Goal: Task Accomplishment & Management: Manage account settings

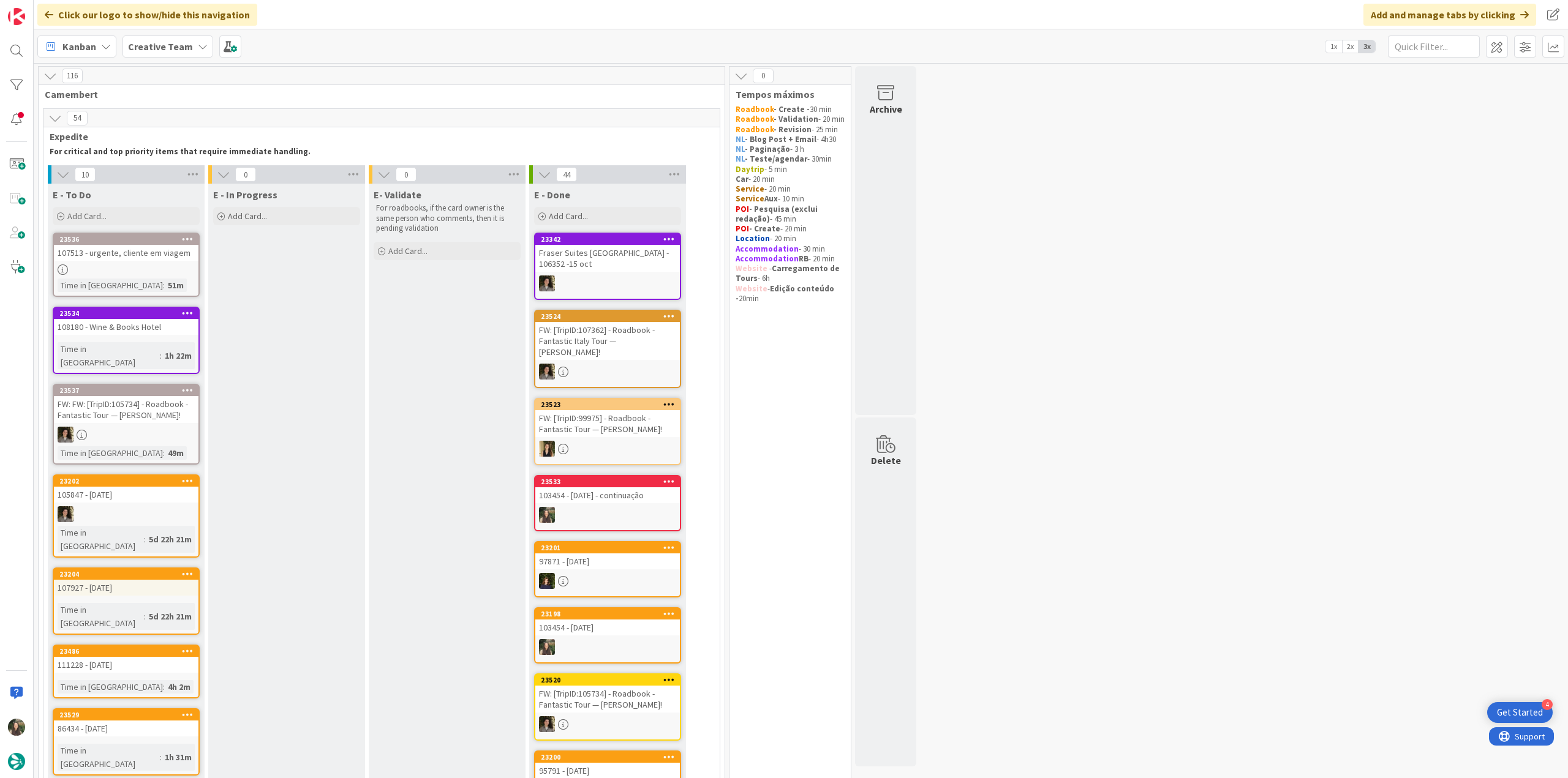
click at [167, 271] on div at bounding box center [126, 269] width 144 height 10
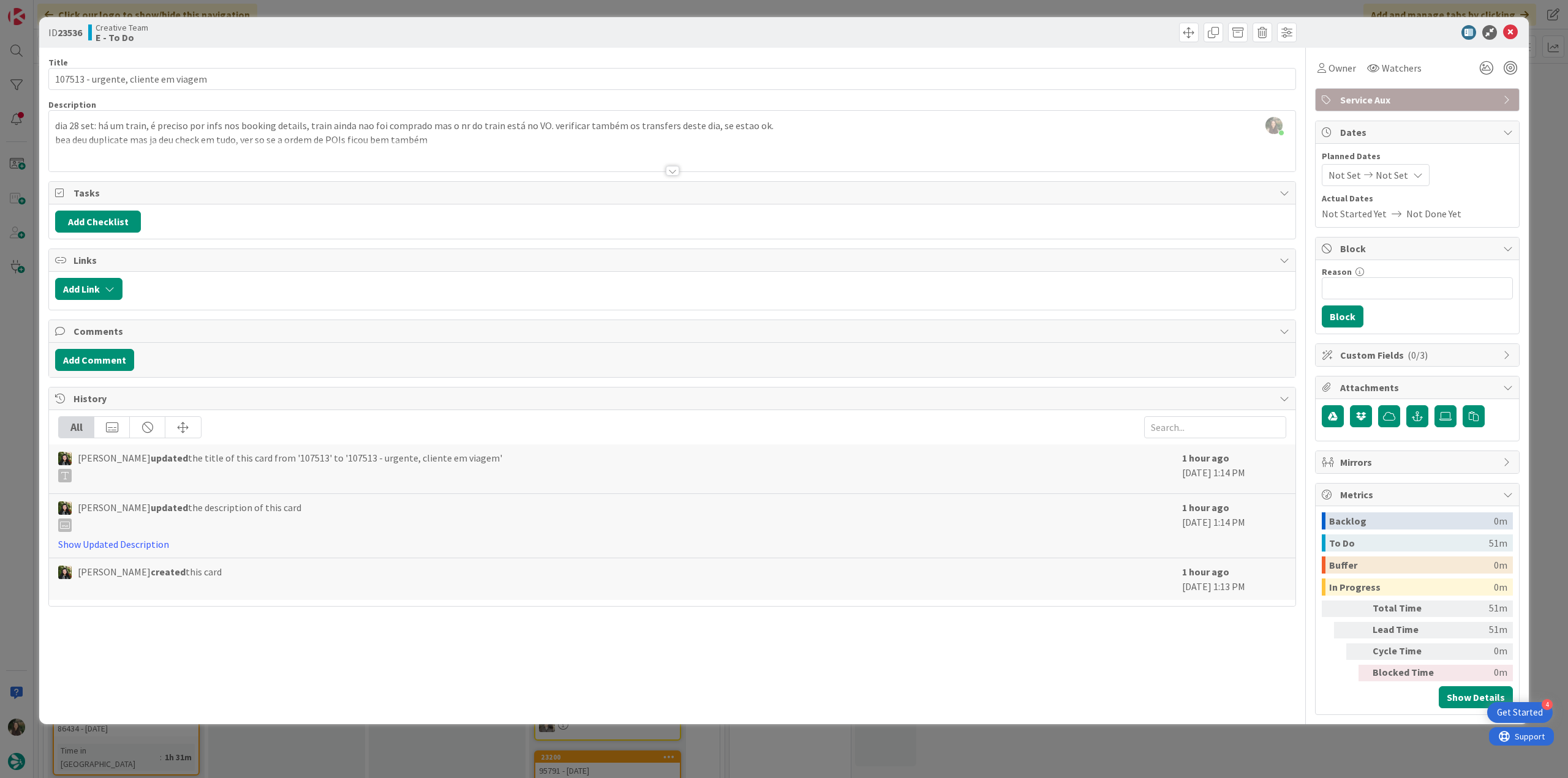
click at [12, 369] on div "ID 23536 Creative Team E - To Do Title 35 / 128 107513 - urgente, cliente em vi…" at bounding box center [784, 389] width 1568 height 778
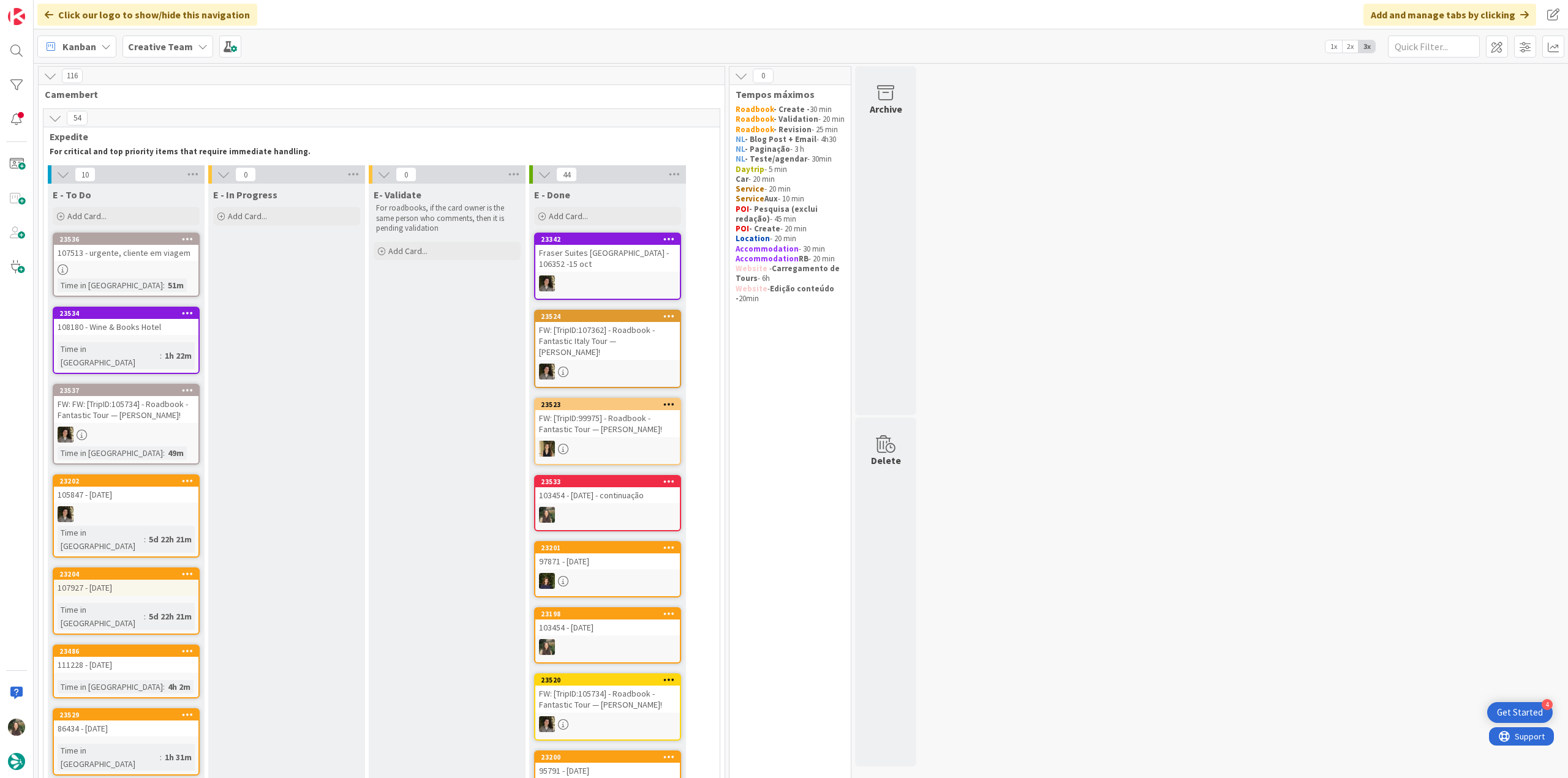
click at [166, 268] on div at bounding box center [126, 269] width 144 height 10
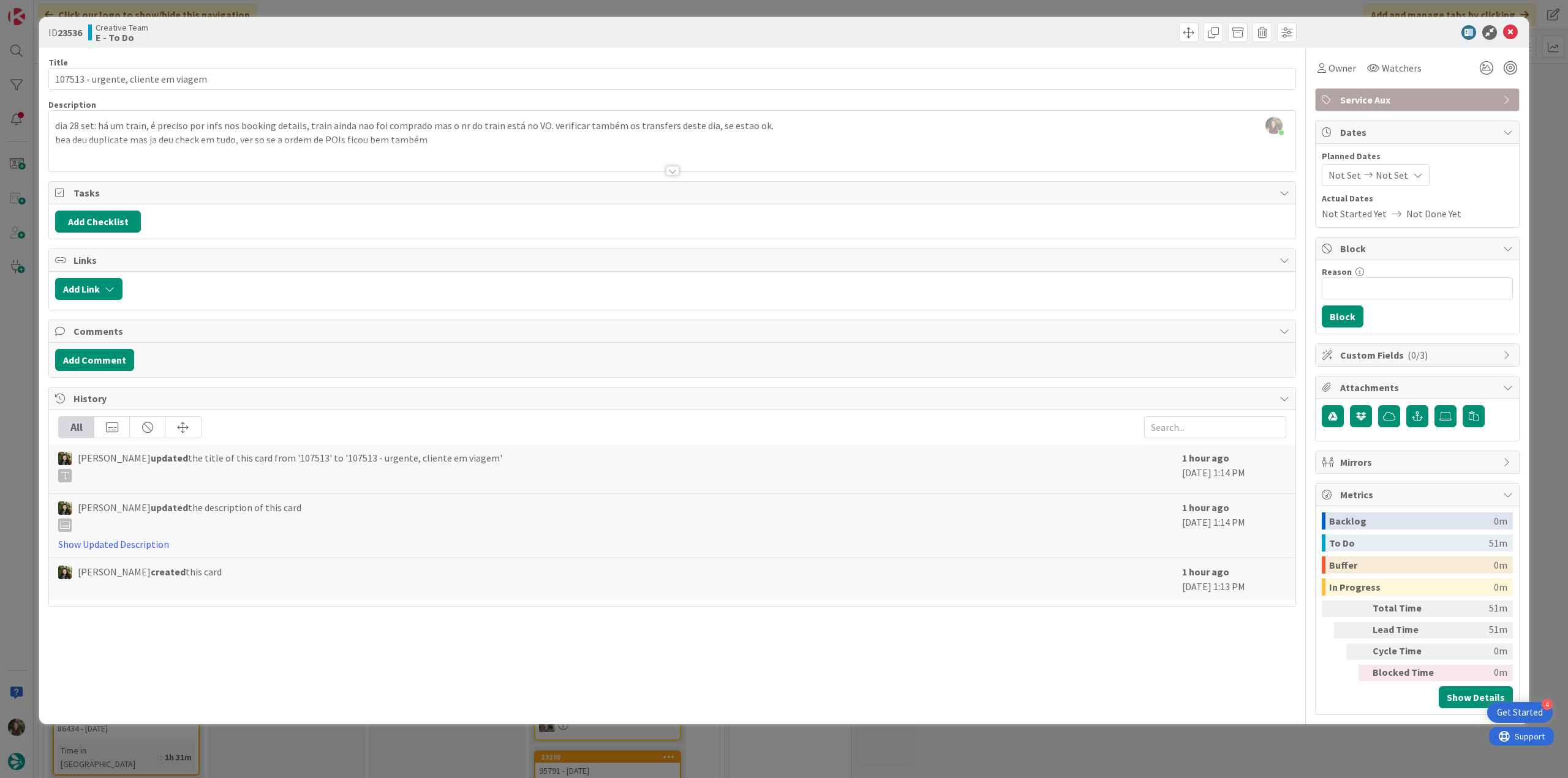
click at [25, 298] on div "ID 23536 Creative Team E - To Do Title 35 / 128 107513 - urgente, cliente em vi…" at bounding box center [784, 389] width 1568 height 778
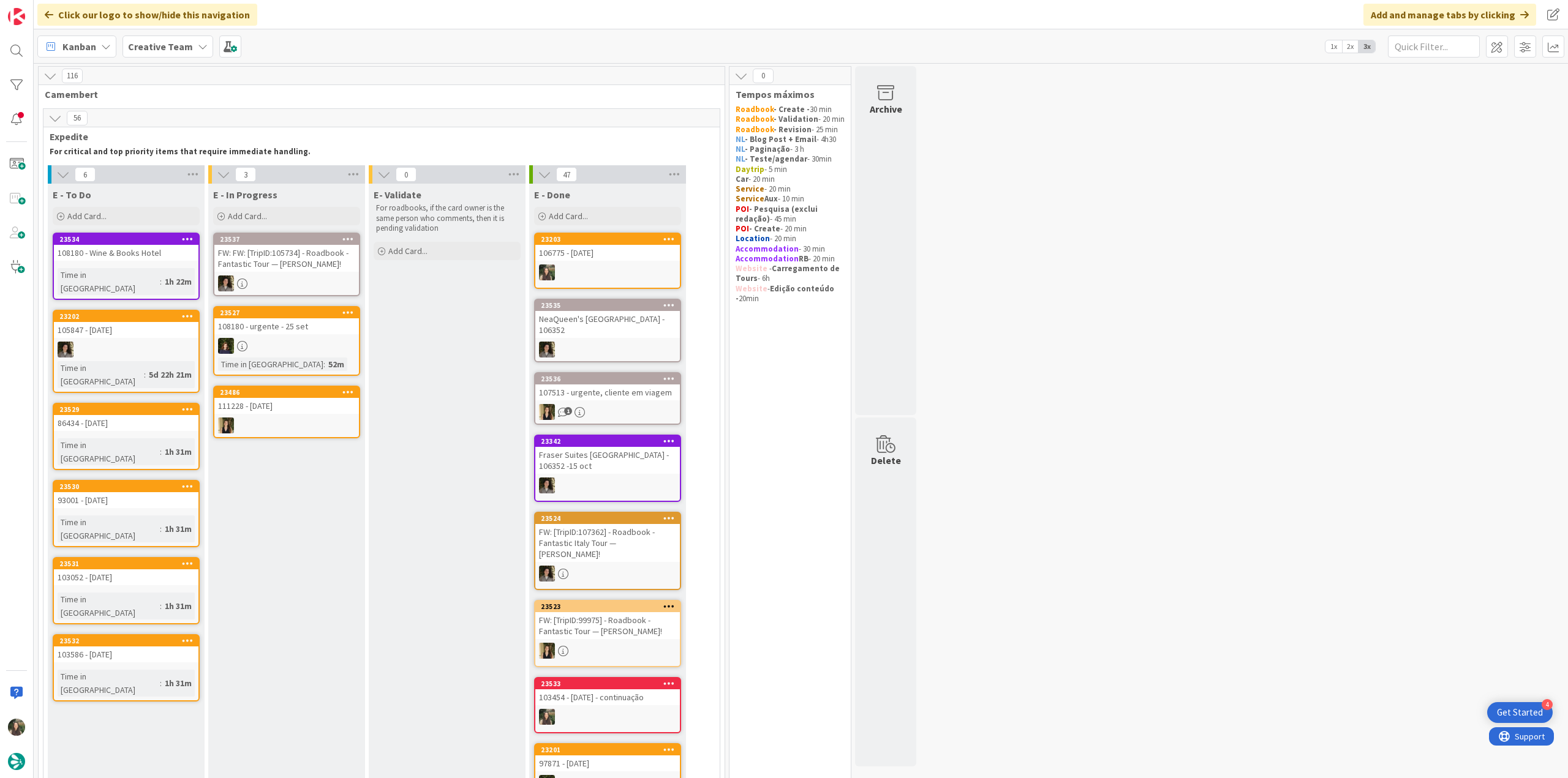
click at [633, 255] on div "106775 - [DATE]" at bounding box center [608, 252] width 144 height 16
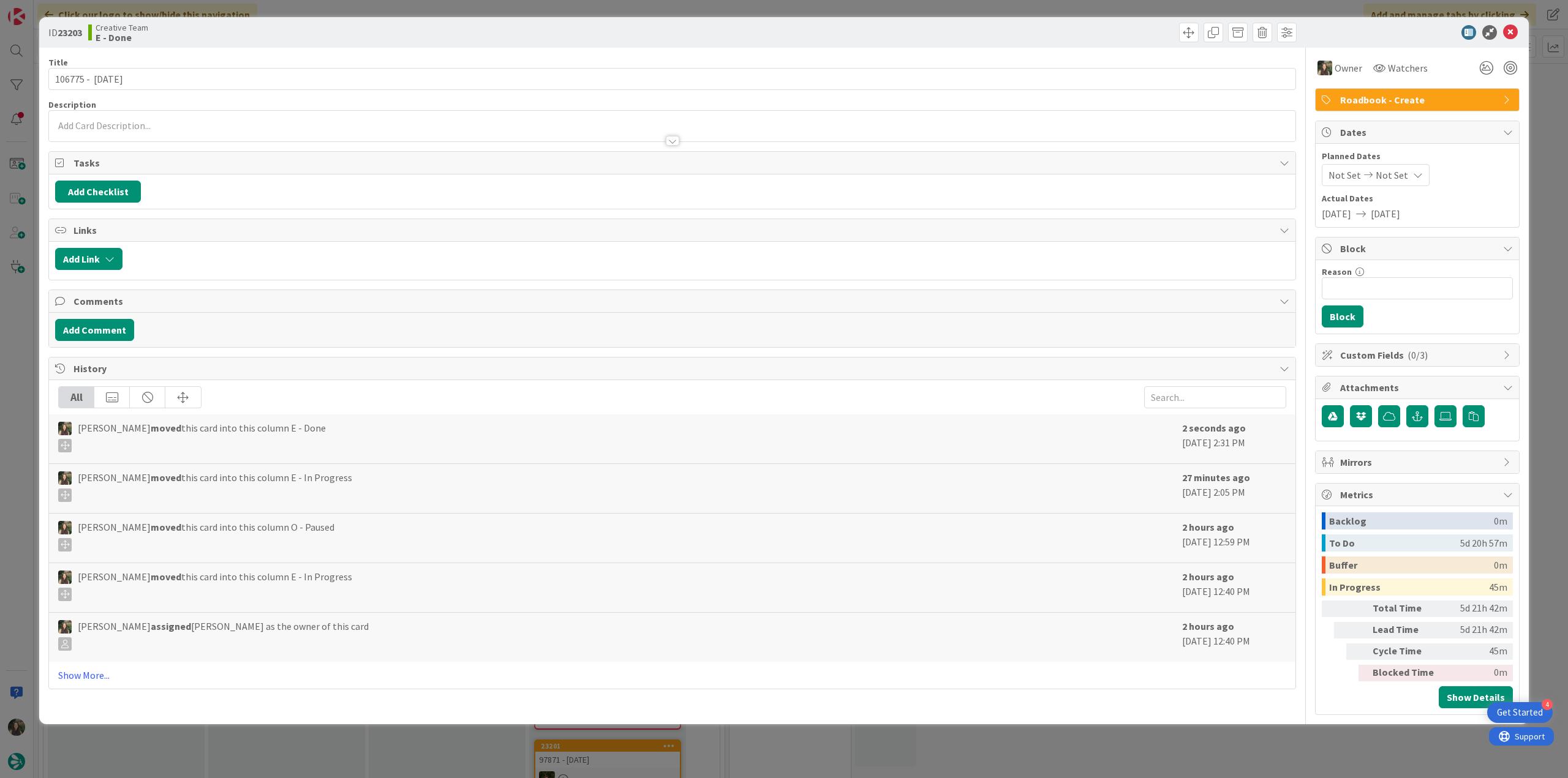
click at [1265, 736] on div "ID 23203 Creative Team E - Done Title 16 / 128 106775 - [DATE] Description Owne…" at bounding box center [784, 389] width 1568 height 778
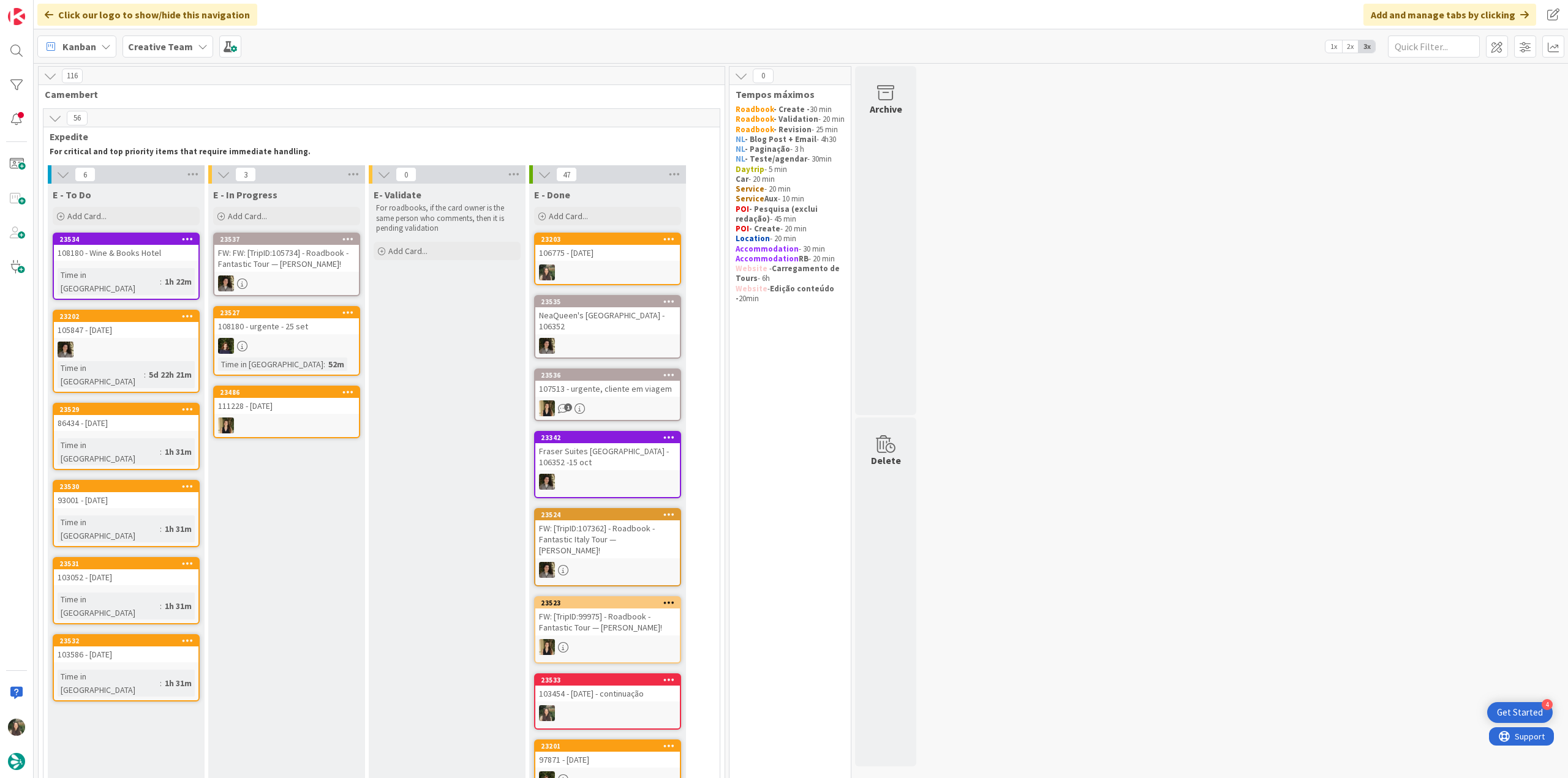
click at [603, 256] on div "106775 - [DATE]" at bounding box center [608, 252] width 144 height 16
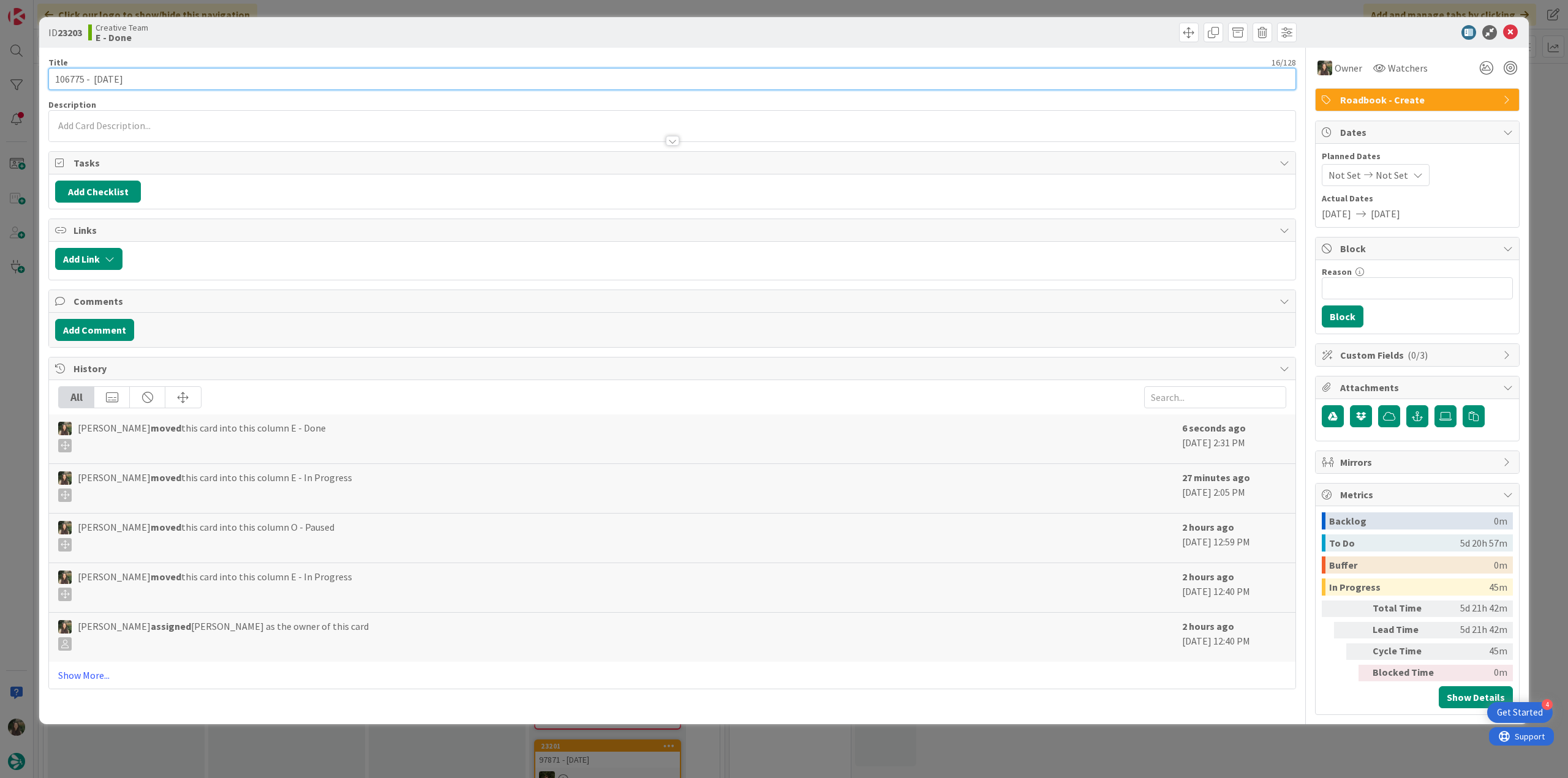
click at [74, 82] on input "106775 - [DATE]" at bounding box center [672, 79] width 1248 height 22
click at [18, 313] on div "ID 23203 Creative Team E - Done Title 16 / 128 106775 - [DATE] Description Owne…" at bounding box center [784, 389] width 1568 height 778
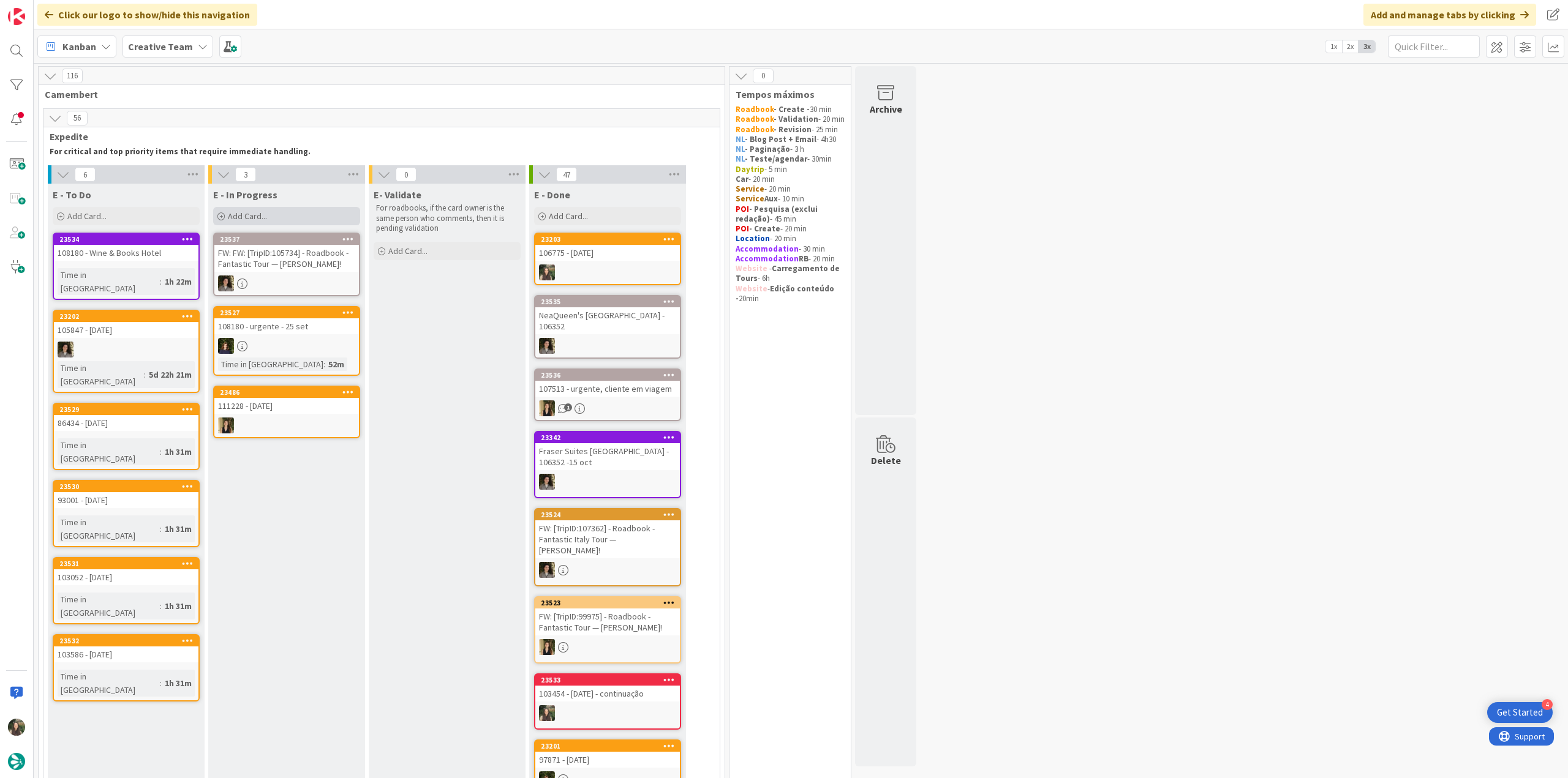
click at [240, 210] on div "Add Card..." at bounding box center [286, 217] width 147 height 19
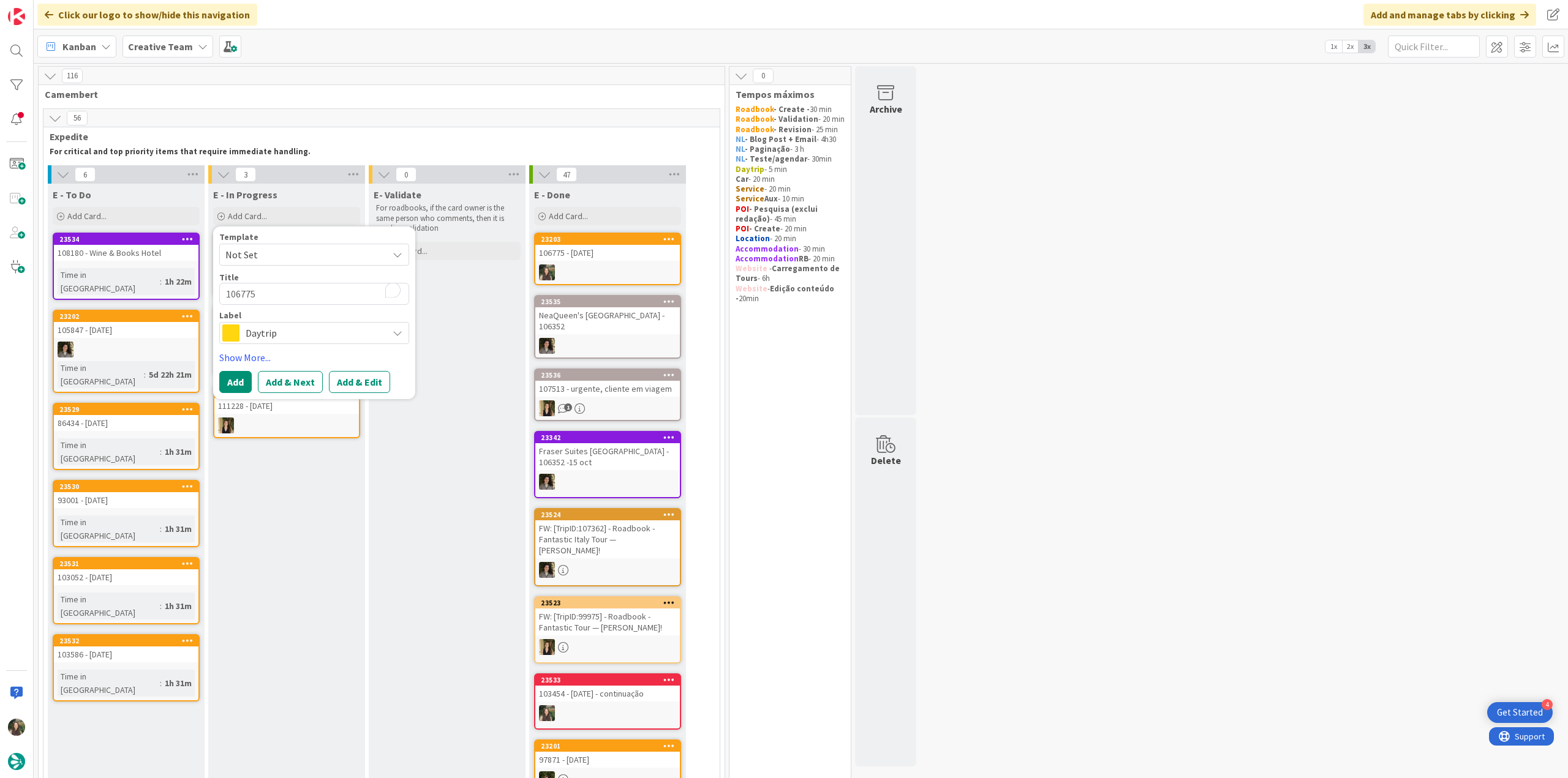
type textarea "x"
type textarea "106775 -"
type textarea "x"
type textarea "106775 -"
type textarea "x"
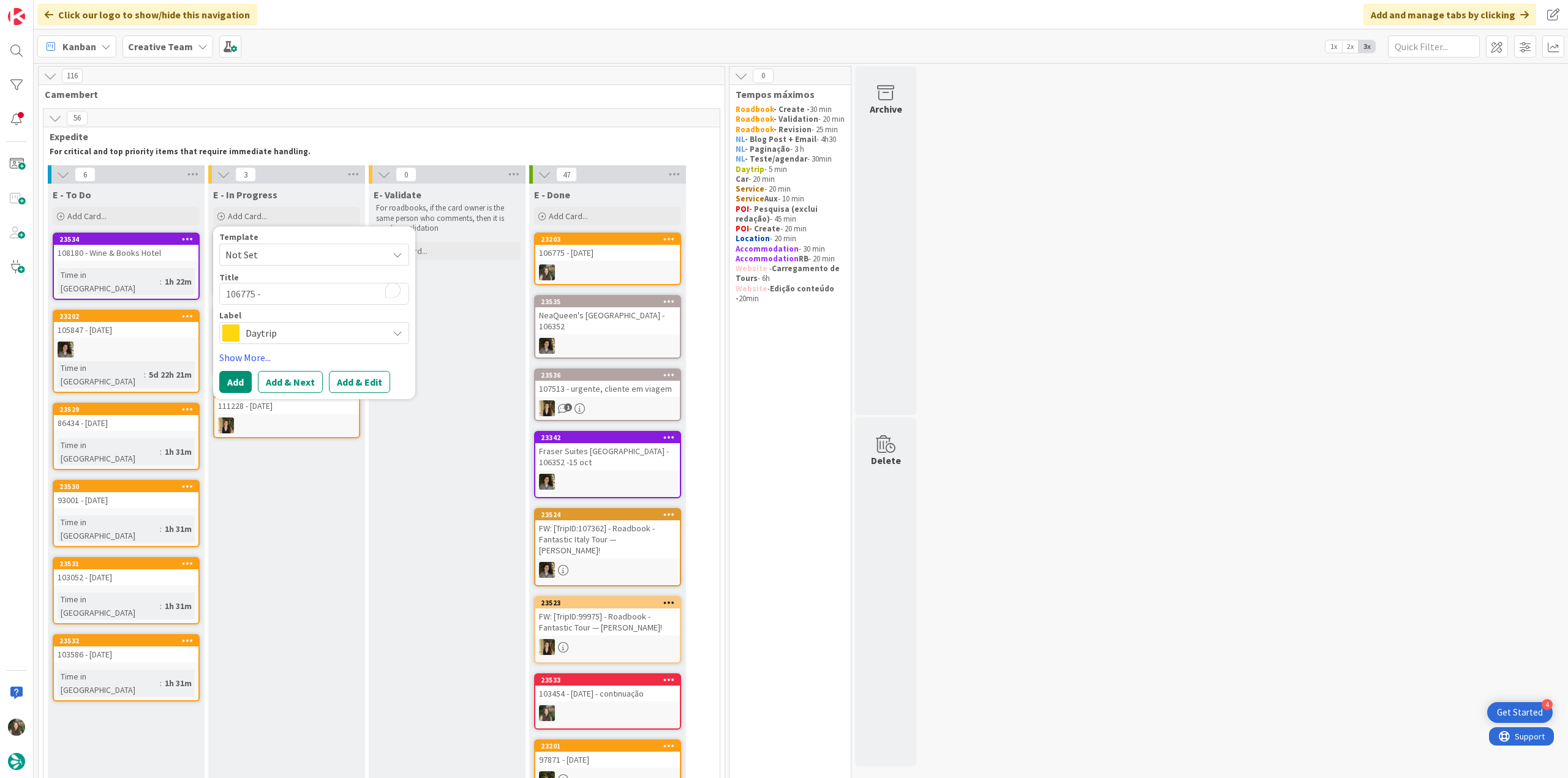
type textarea "106775 - c"
type textarea "x"
type textarea "106775 - co"
type textarea "x"
type textarea "106775 - con"
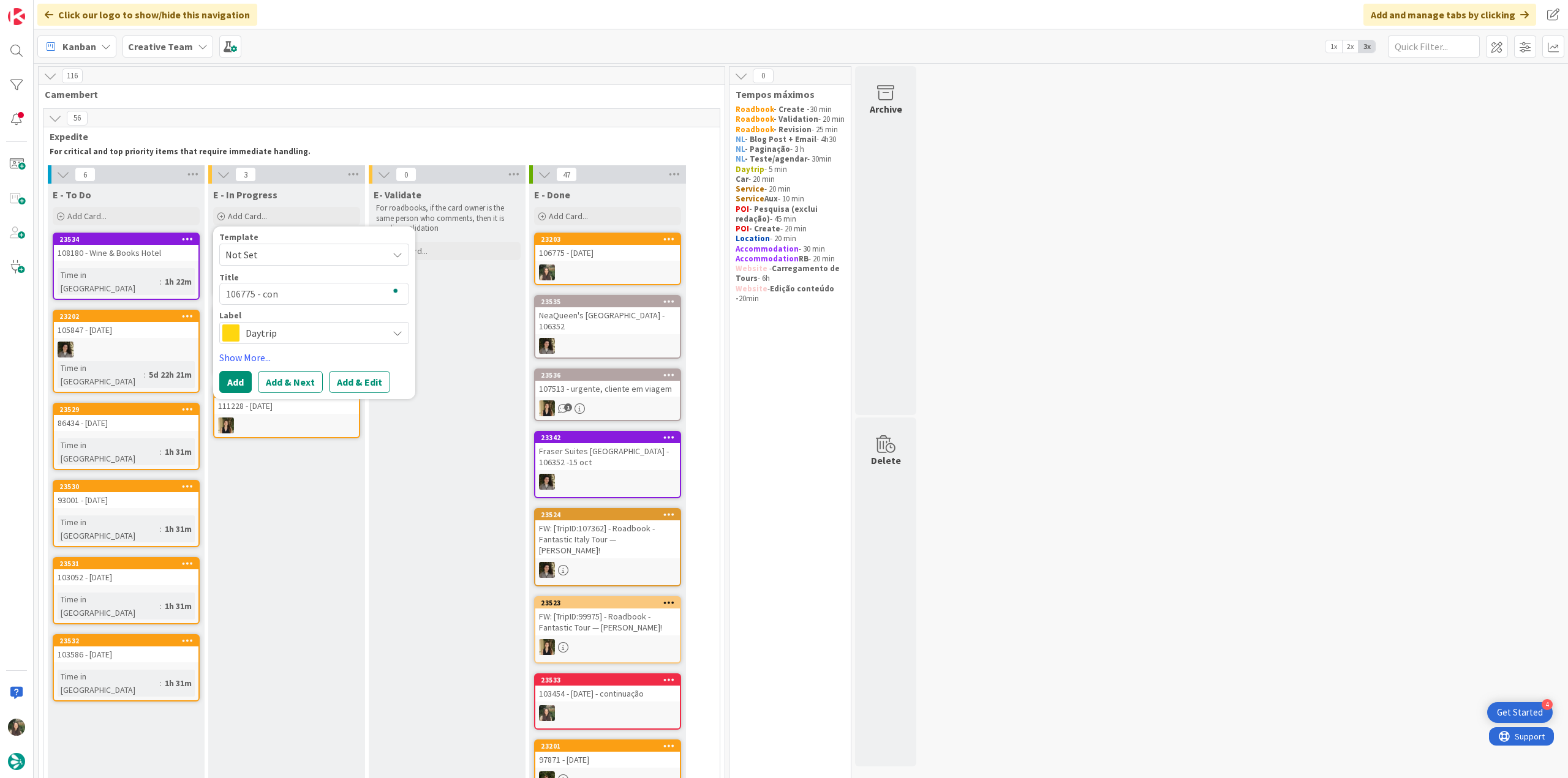
type textarea "x"
type textarea "106775 - cont"
type textarea "x"
type textarea "106775 - conti"
type textarea "x"
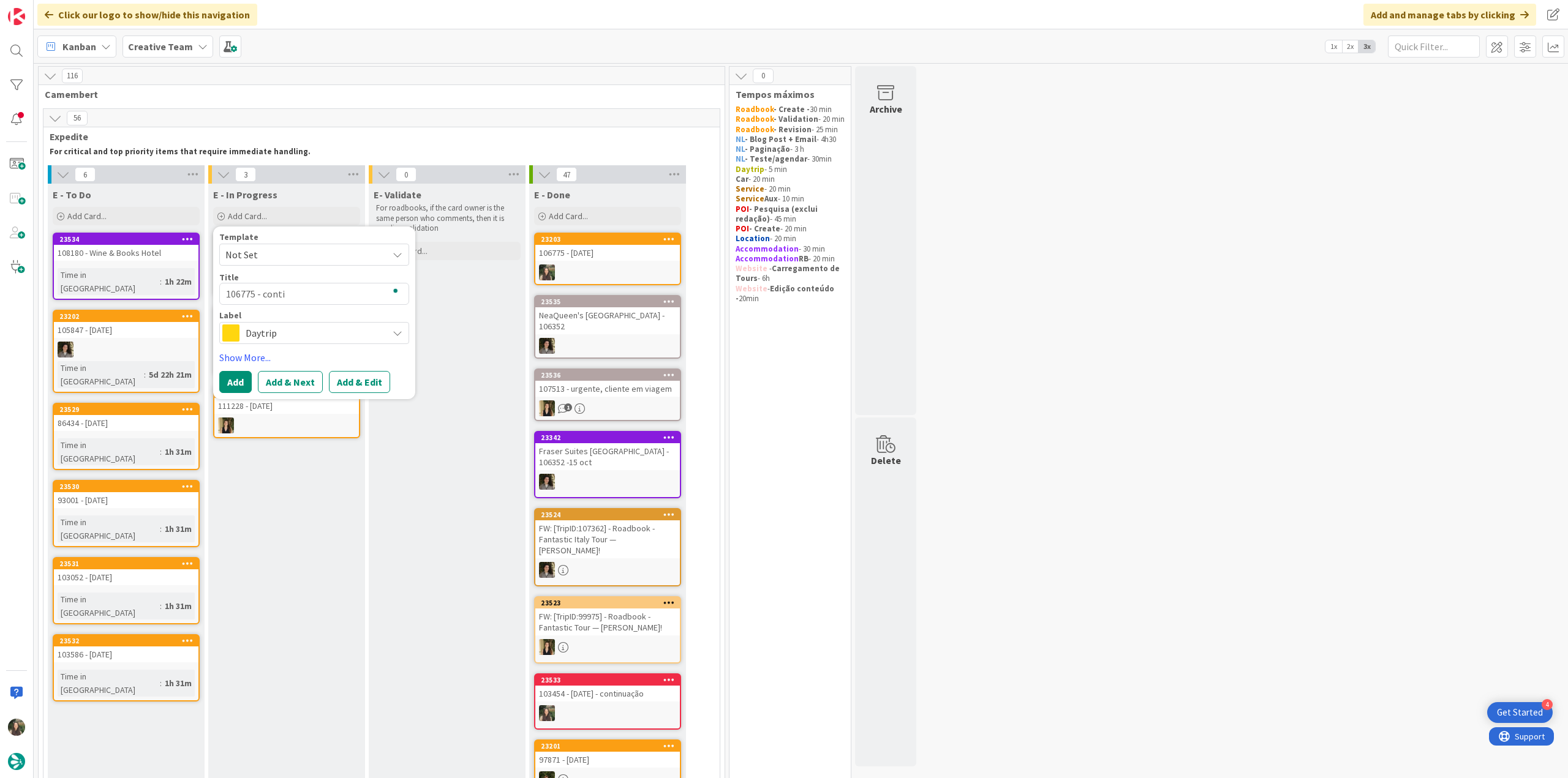
type textarea "106775 - contin"
type textarea "x"
type textarea "106775 - continu"
type textarea "x"
type textarea "106775 - continua"
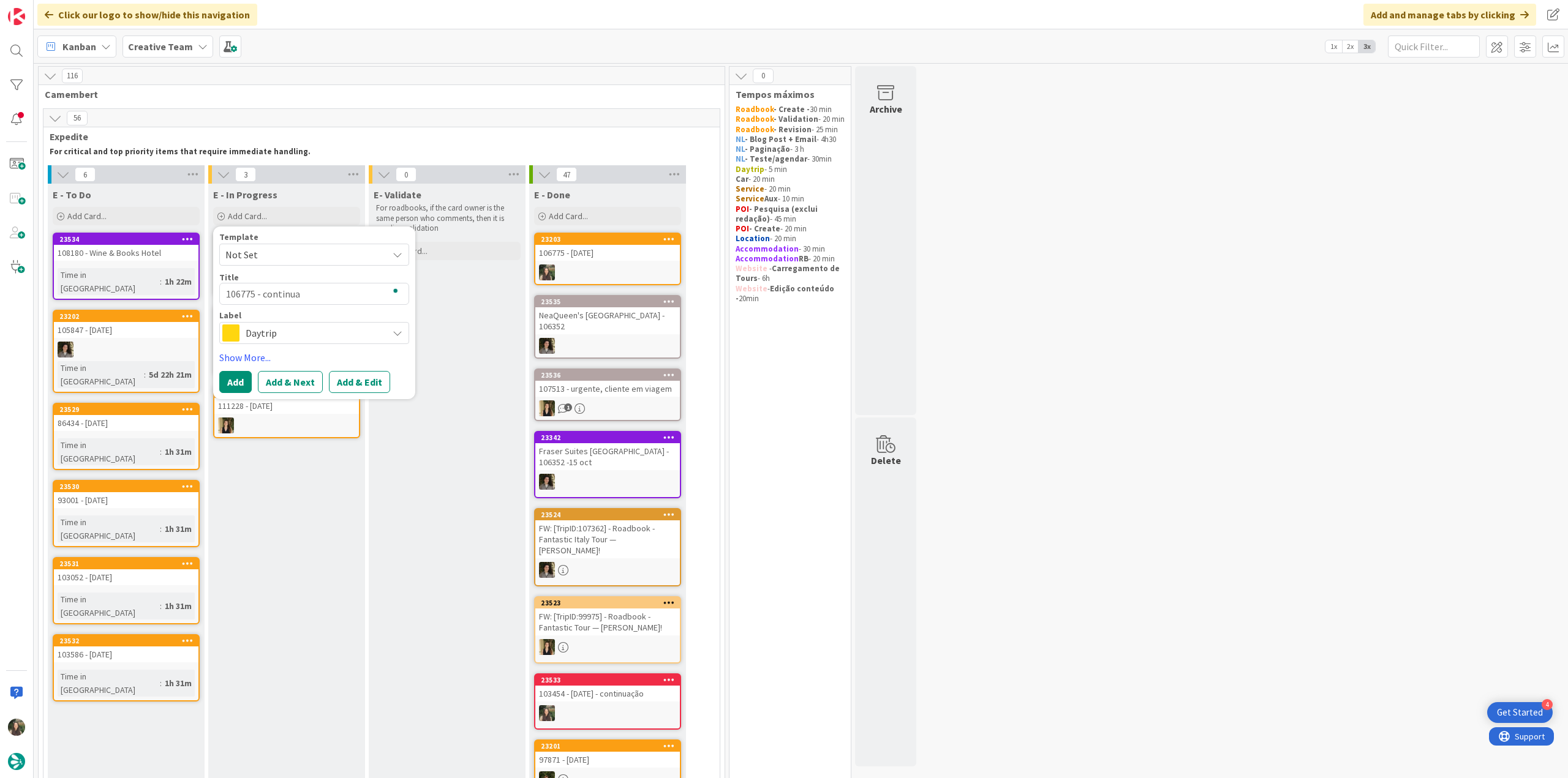
type textarea "x"
type textarea "106775 - continuaç"
type textarea "x"
type textarea "106775 - continuação"
type textarea "x"
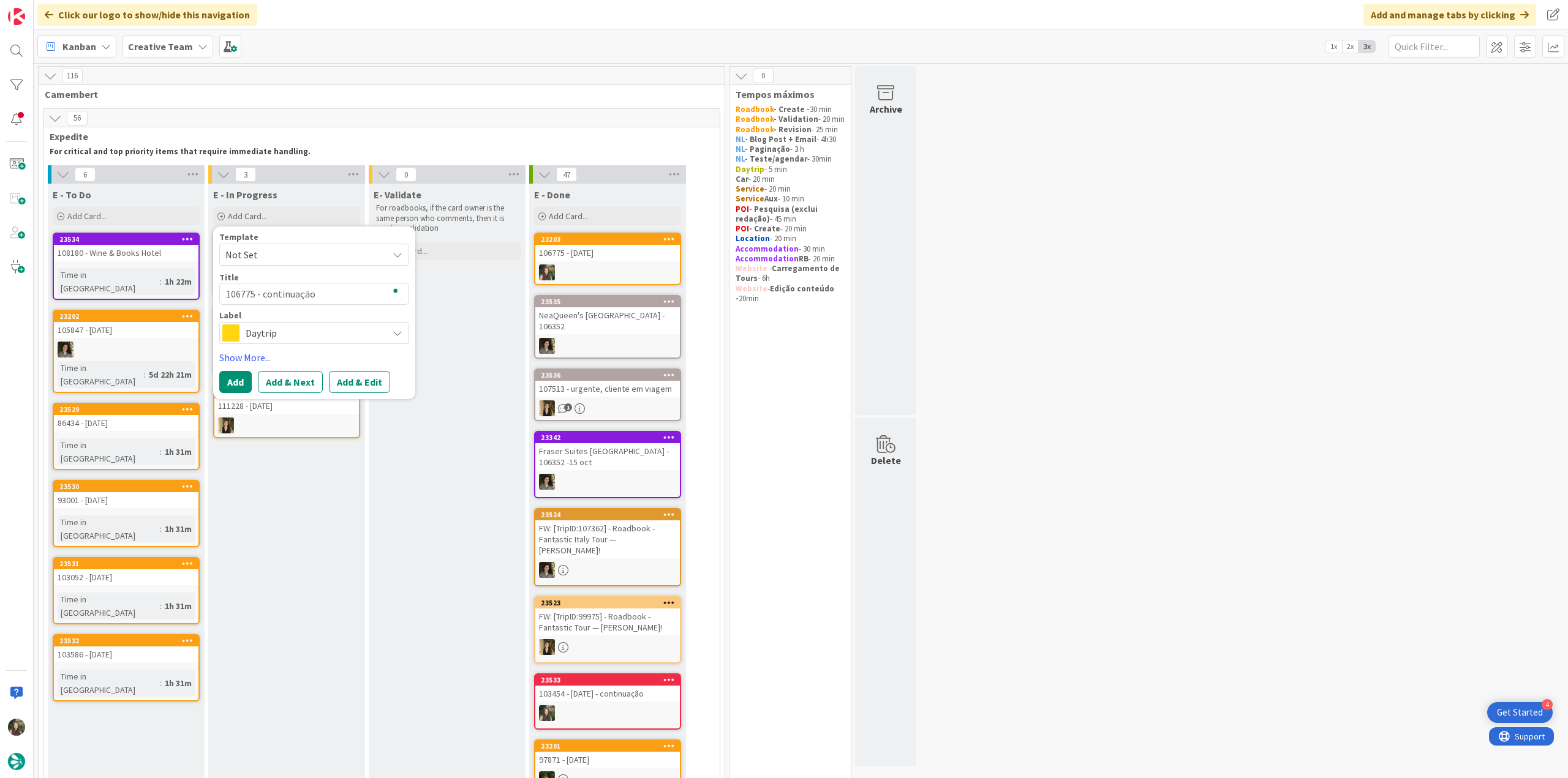
type textarea "106775 - continuação"
click at [325, 325] on span "Daytrip" at bounding box center [314, 333] width 136 height 17
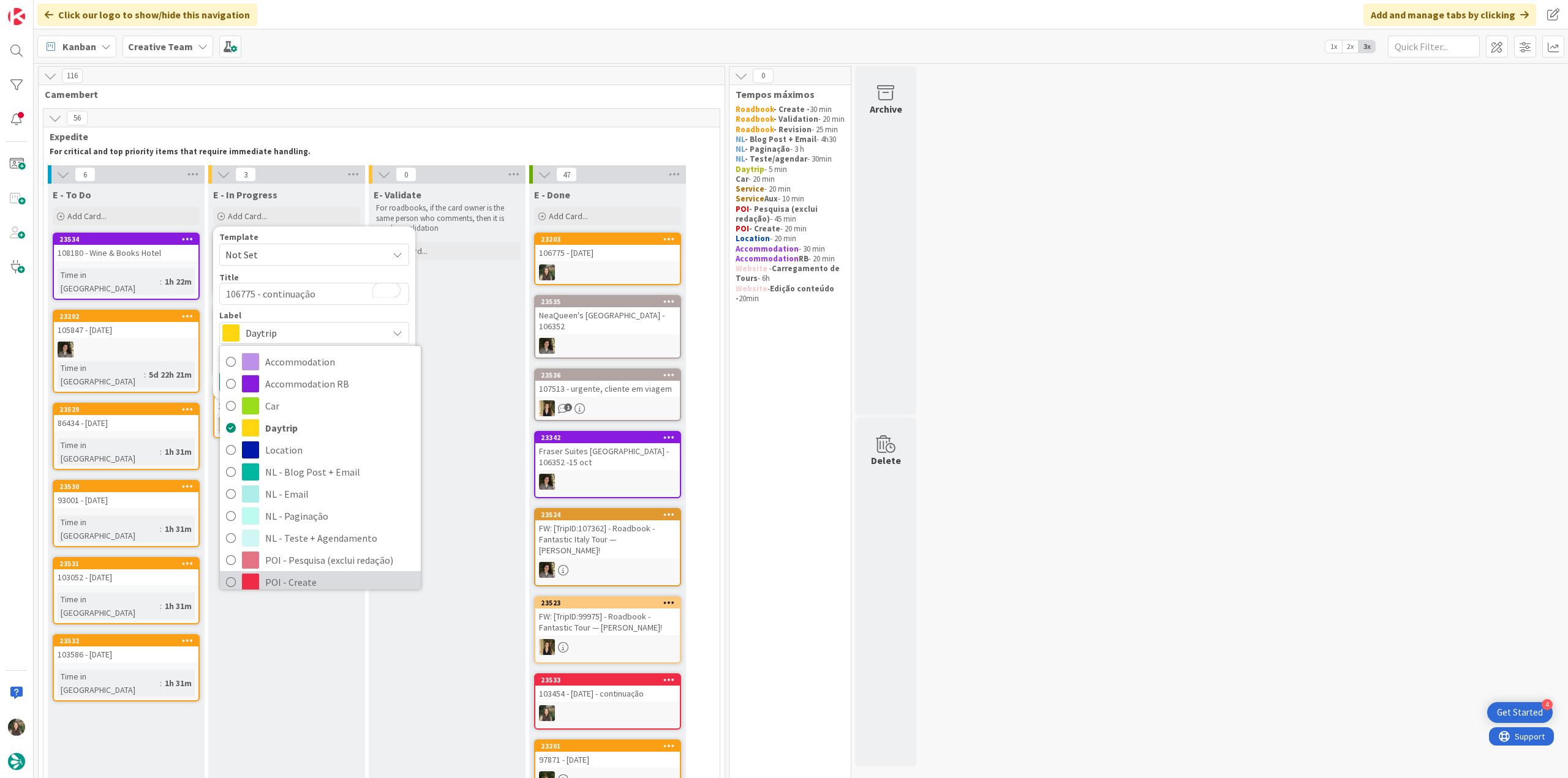
click at [299, 577] on span "POI - Create" at bounding box center [340, 583] width 150 height 19
type textarea "x"
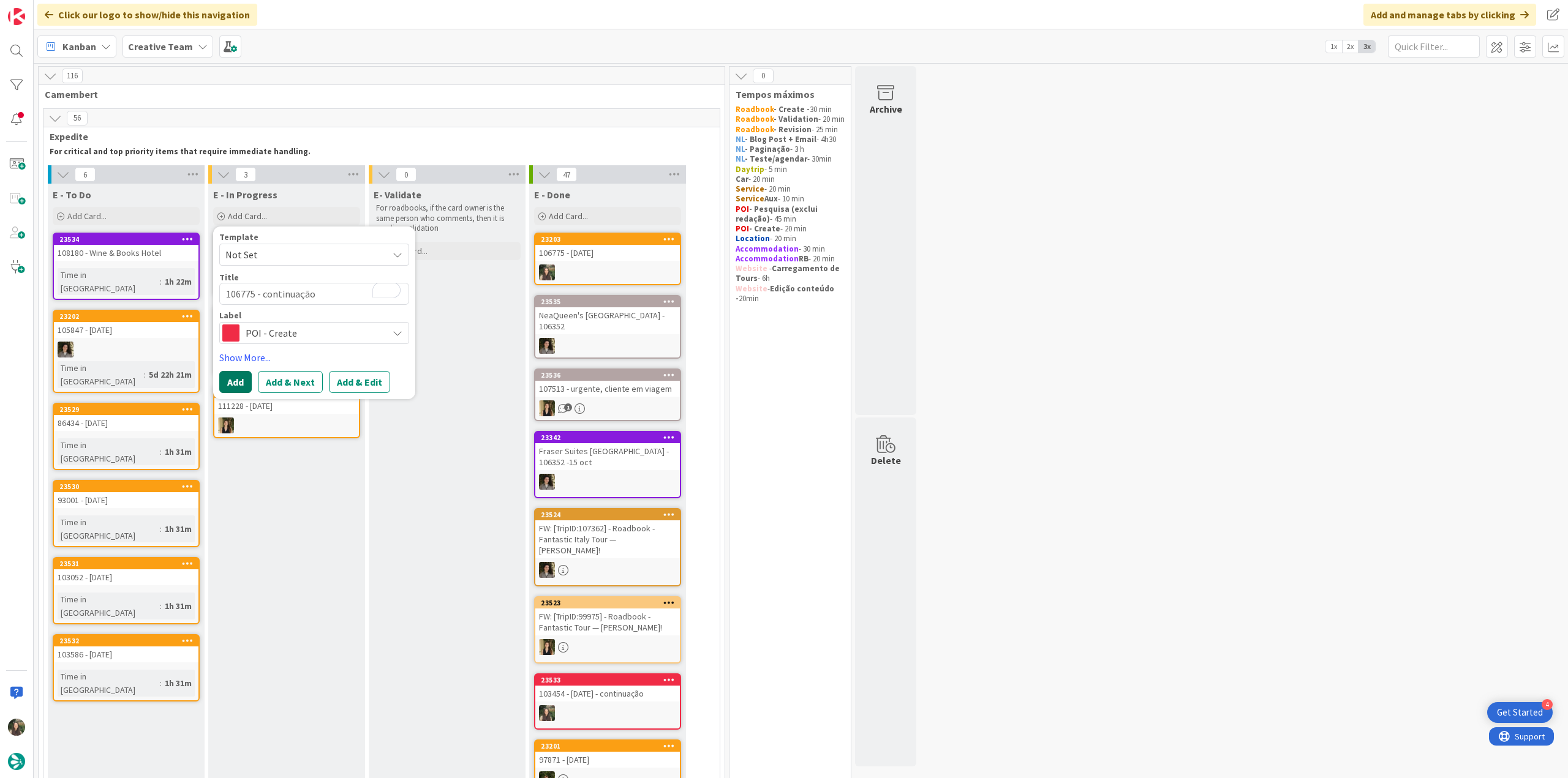
click at [233, 378] on button "Add" at bounding box center [235, 382] width 32 height 22
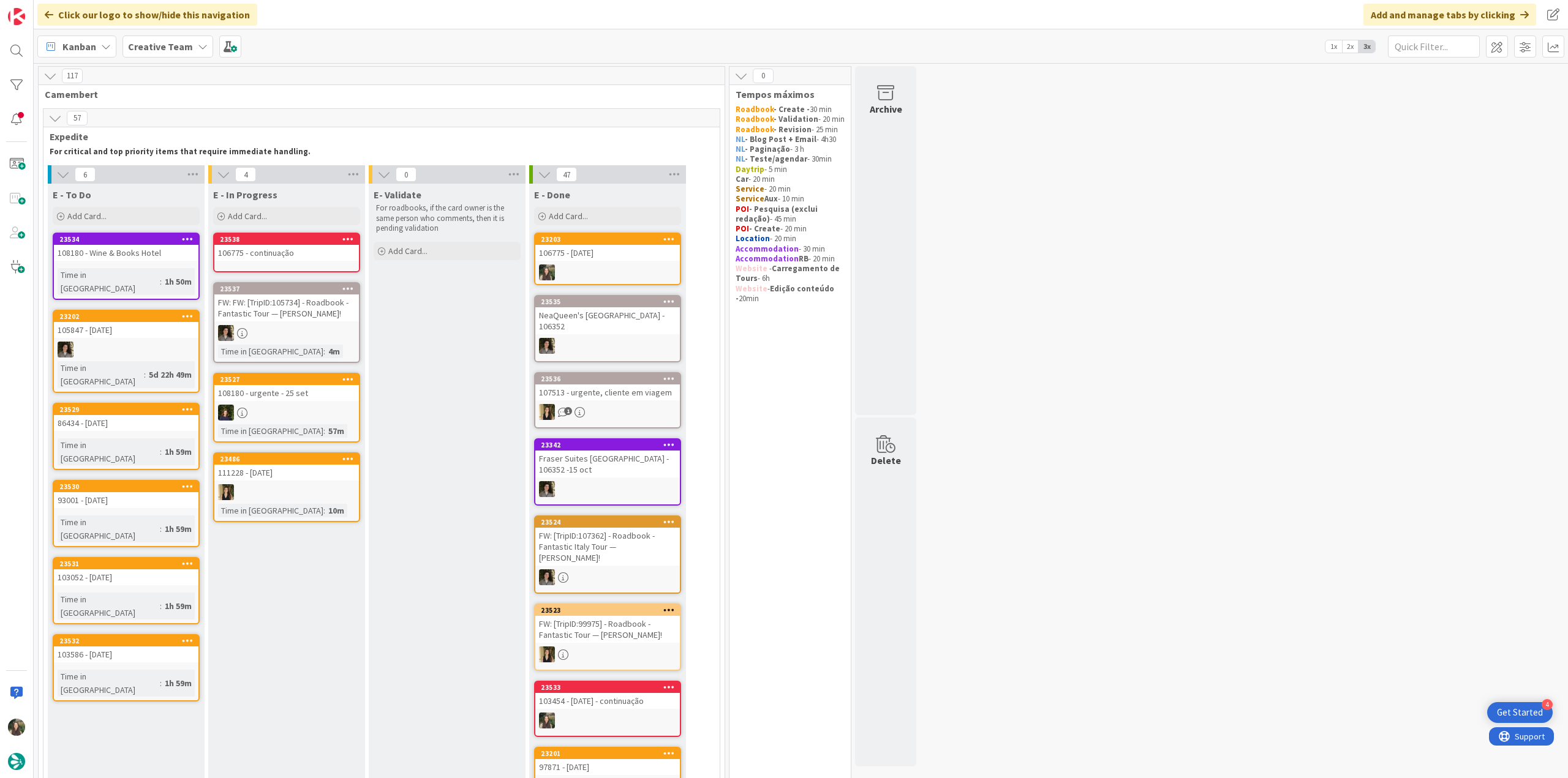
click at [291, 248] on div "106775 - continuação" at bounding box center [286, 252] width 144 height 16
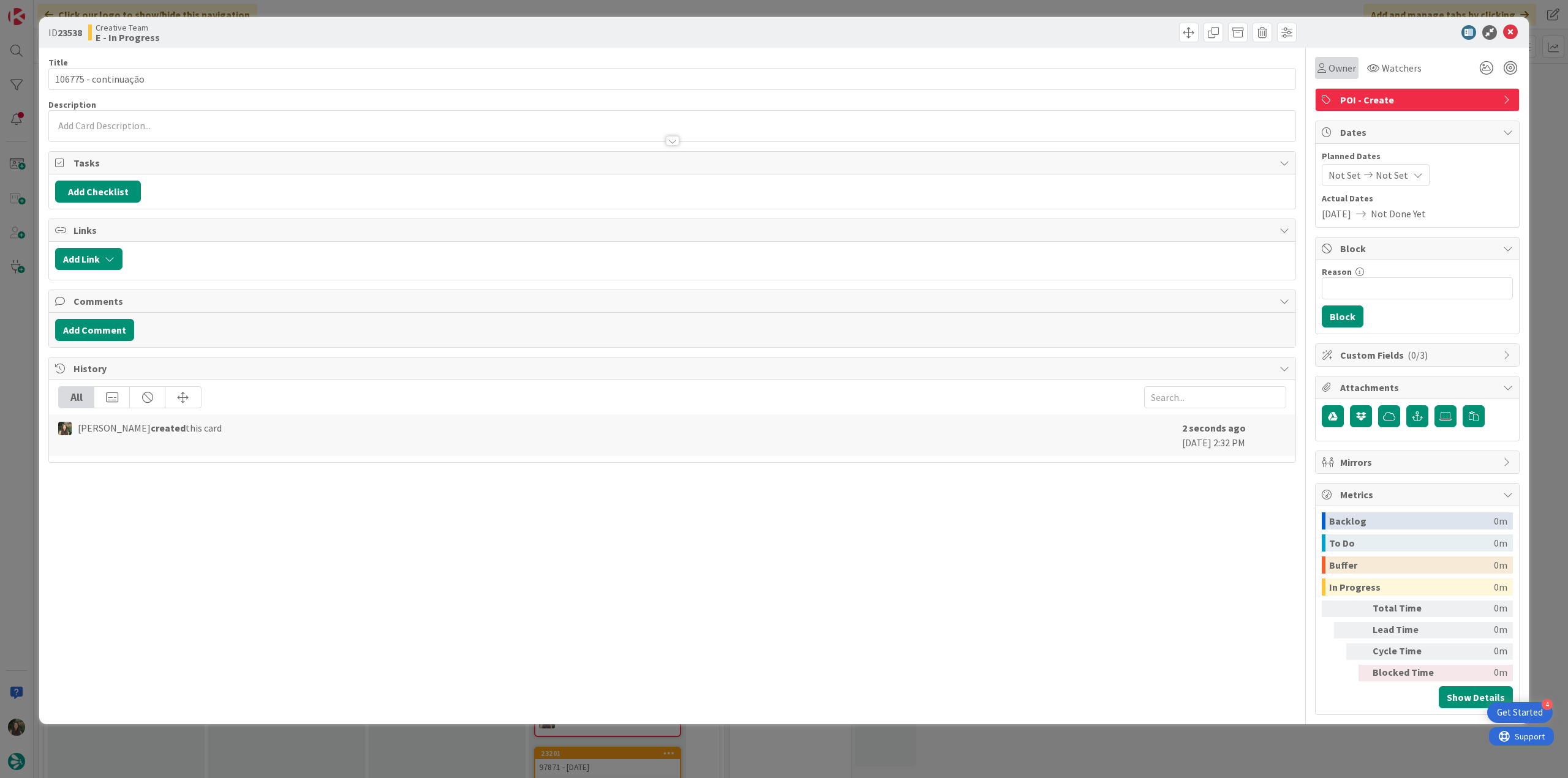
click at [1327, 76] on div "Owner" at bounding box center [1337, 68] width 43 height 22
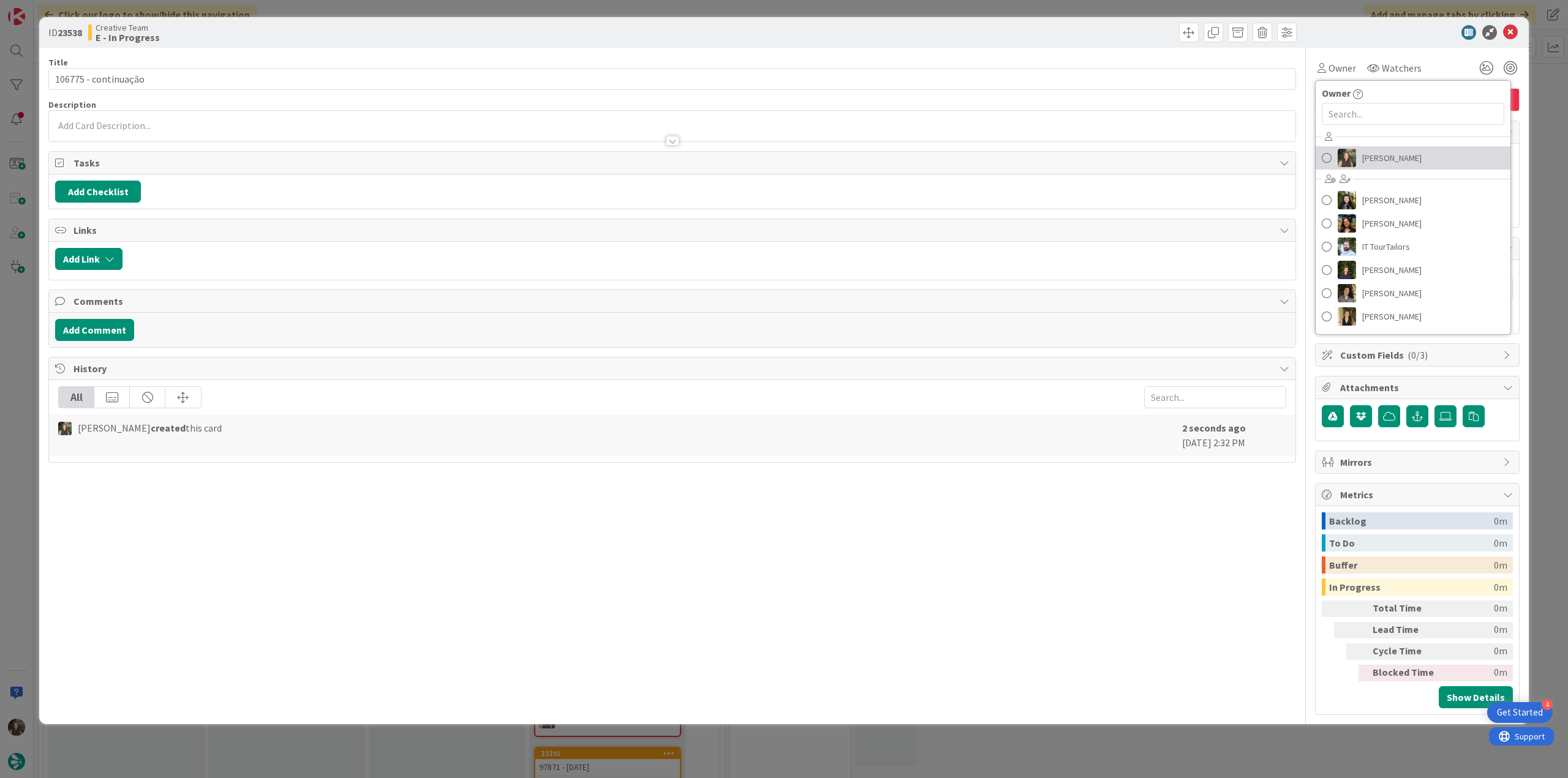
drag, startPoint x: 1378, startPoint y: 156, endPoint x: 1447, endPoint y: 153, distance: 69.1
click at [1378, 156] on span "[PERSON_NAME]" at bounding box center [1392, 158] width 59 height 19
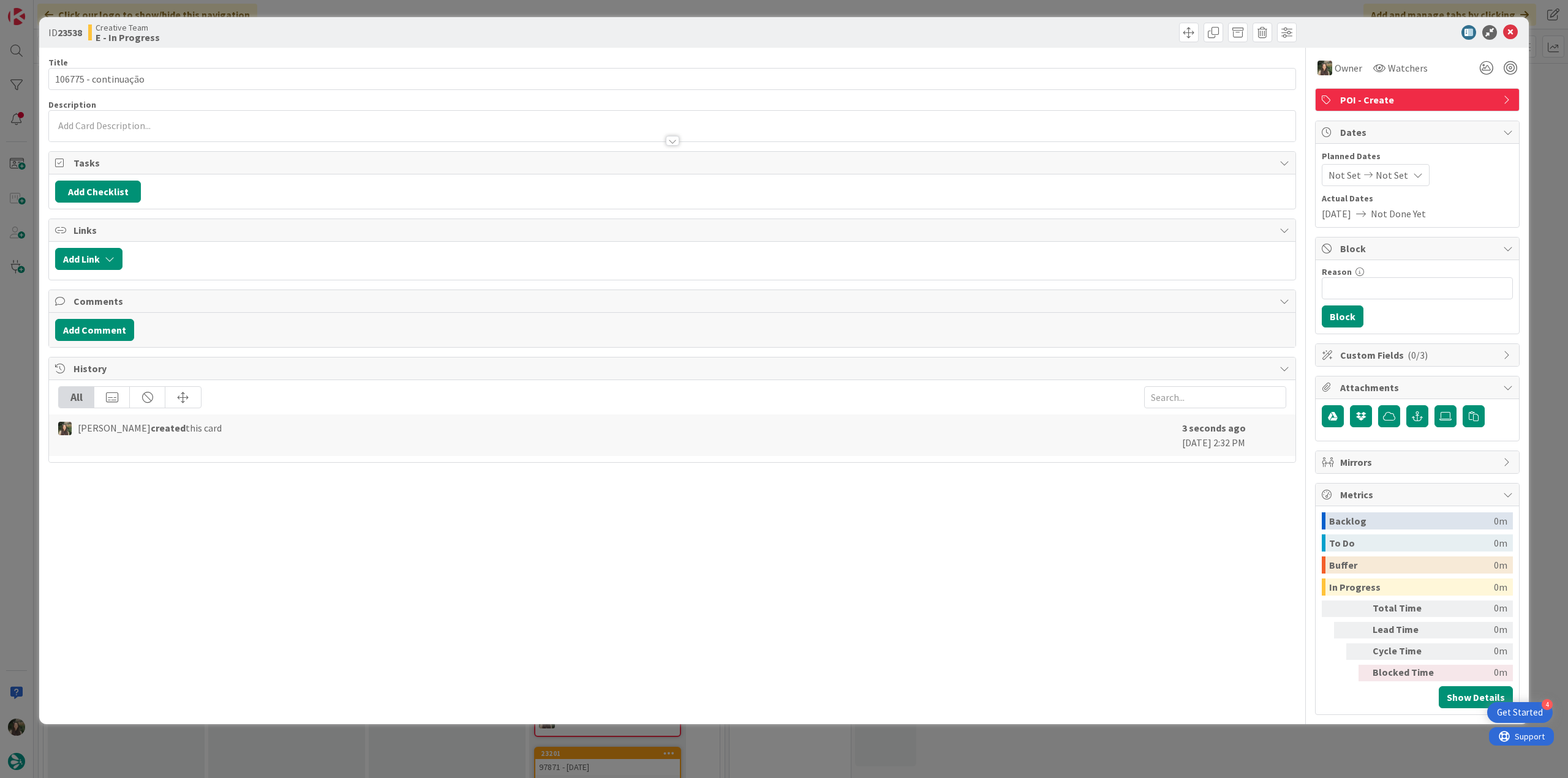
drag, startPoint x: 1539, startPoint y: 120, endPoint x: 1220, endPoint y: 181, distance: 324.8
click at [1540, 120] on div "ID 23538 Creative Team E - In Progress Title 20 / 128 106775 - continuação Desc…" at bounding box center [784, 389] width 1568 height 778
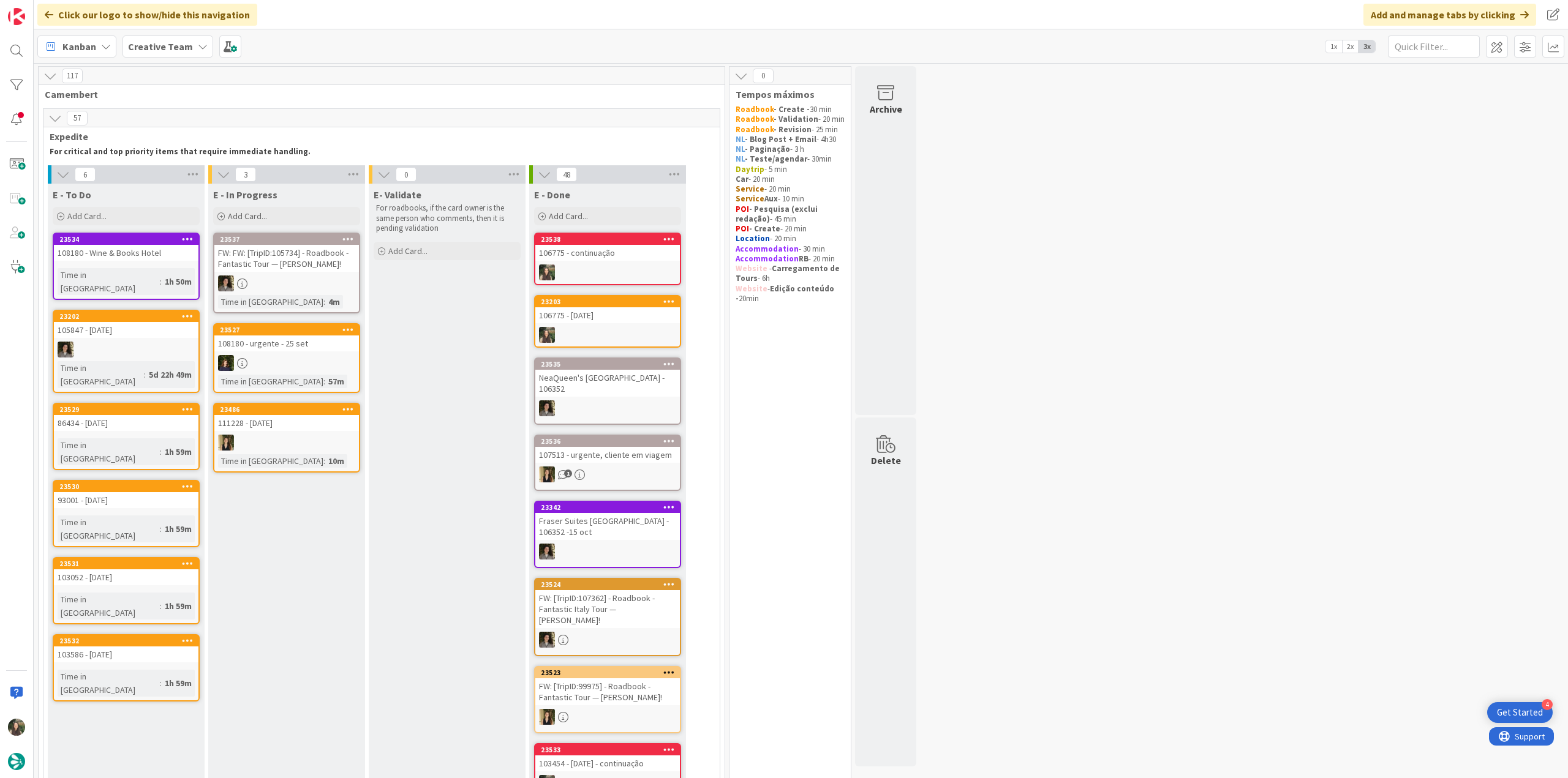
click at [190, 270] on div "Time in Column : 1h 50m" at bounding box center [126, 282] width 137 height 27
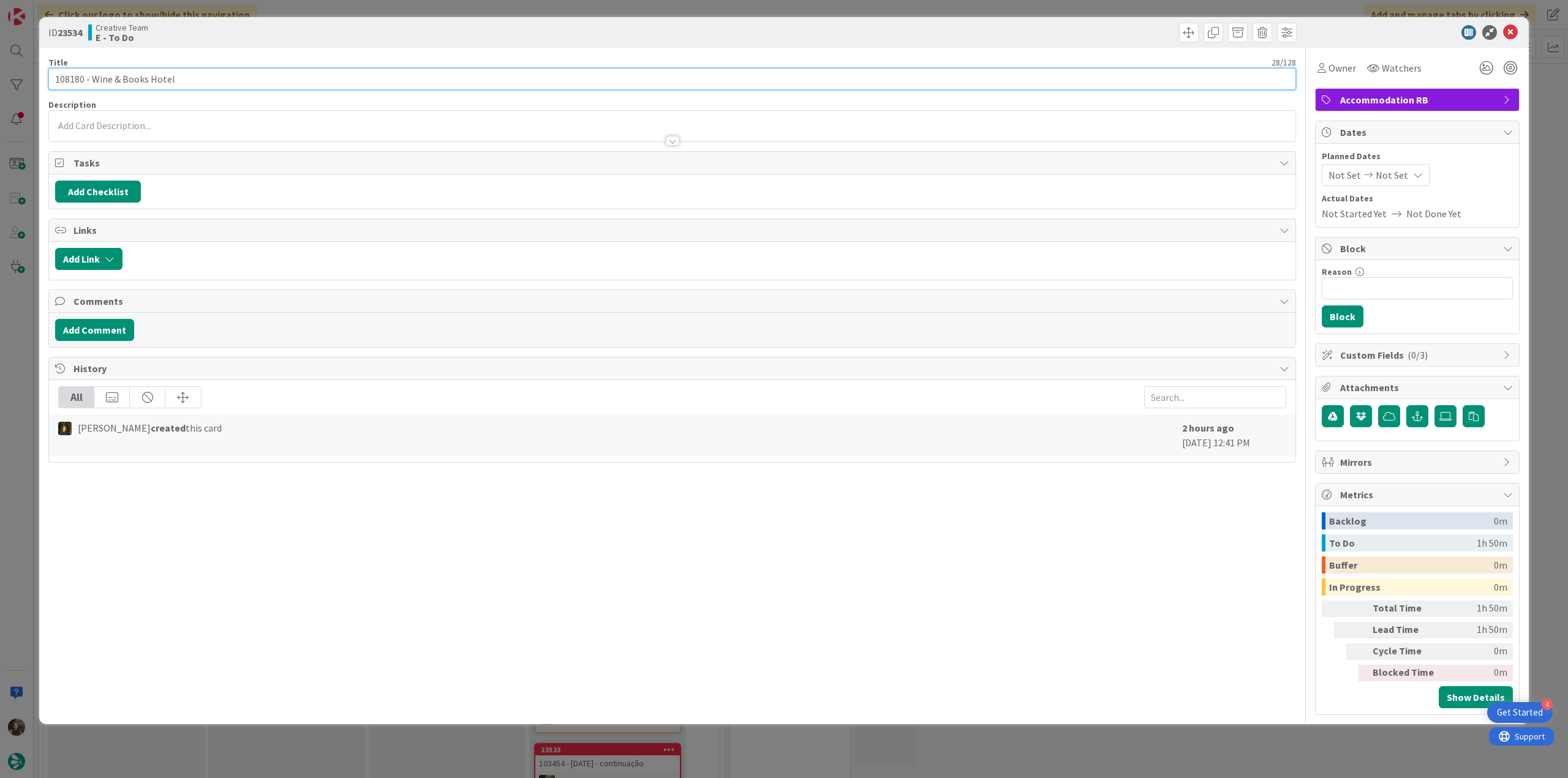
drag, startPoint x: 156, startPoint y: 80, endPoint x: 91, endPoint y: 78, distance: 65.0
click at [91, 78] on input "108180 - Wine & Books Hotel" at bounding box center [672, 79] width 1248 height 22
click at [1340, 74] on span "Owner" at bounding box center [1343, 67] width 27 height 14
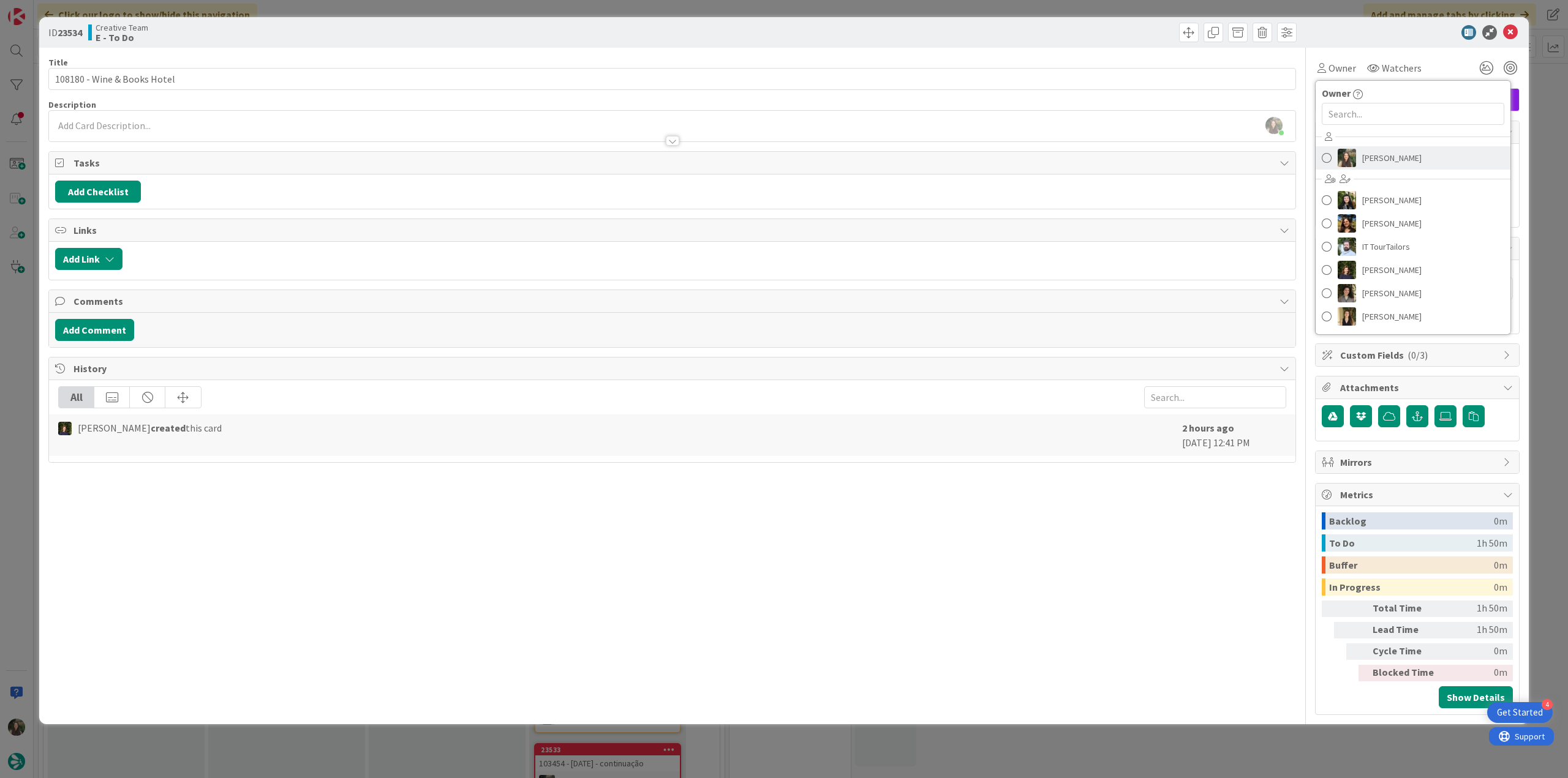
click at [1375, 159] on span "[PERSON_NAME]" at bounding box center [1392, 158] width 59 height 19
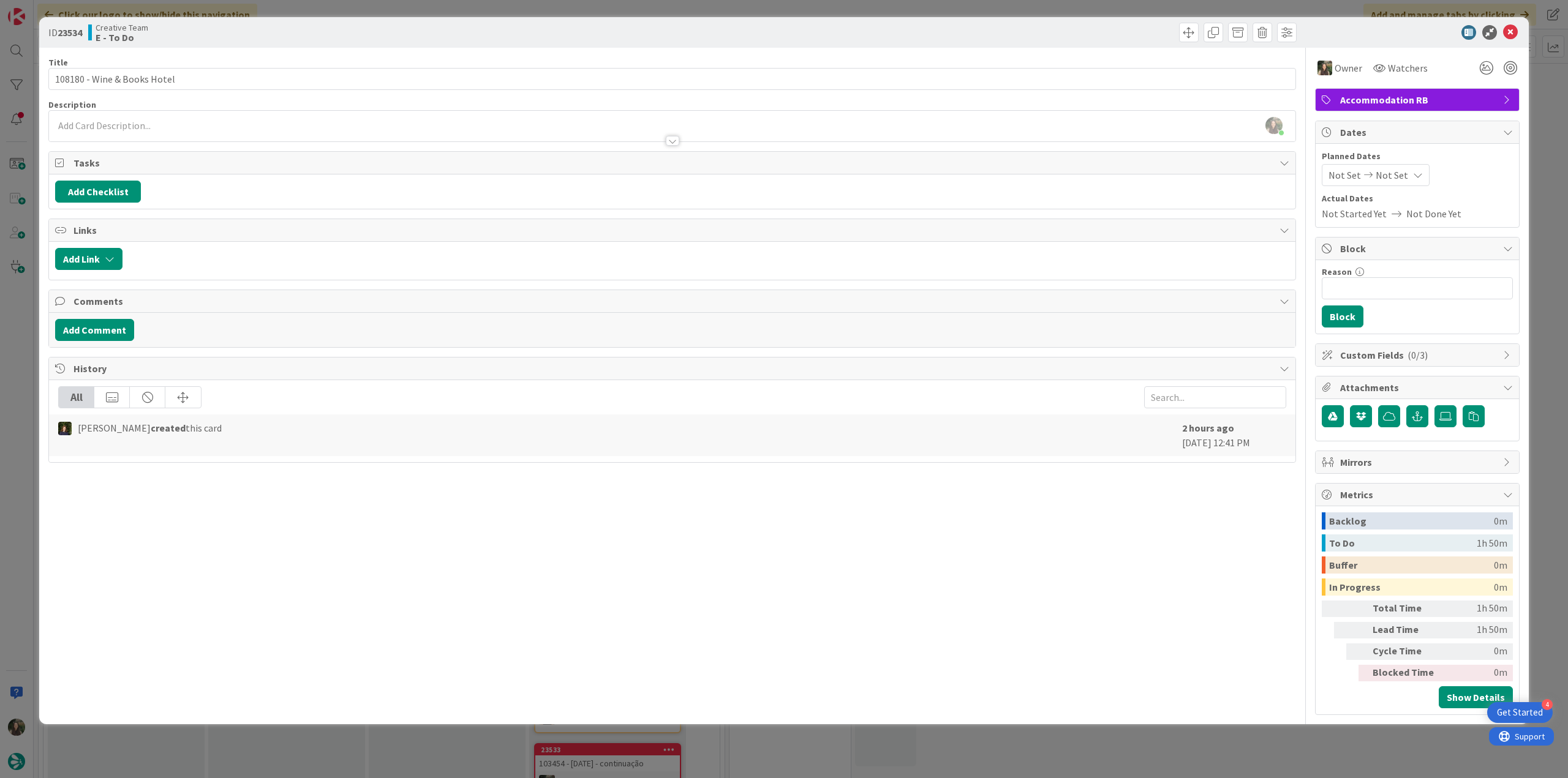
click at [1551, 93] on div "ID 23534 Creative Team E - To Do Title 28 / 128 108180 - Wine & Books Hotel Des…" at bounding box center [784, 389] width 1568 height 778
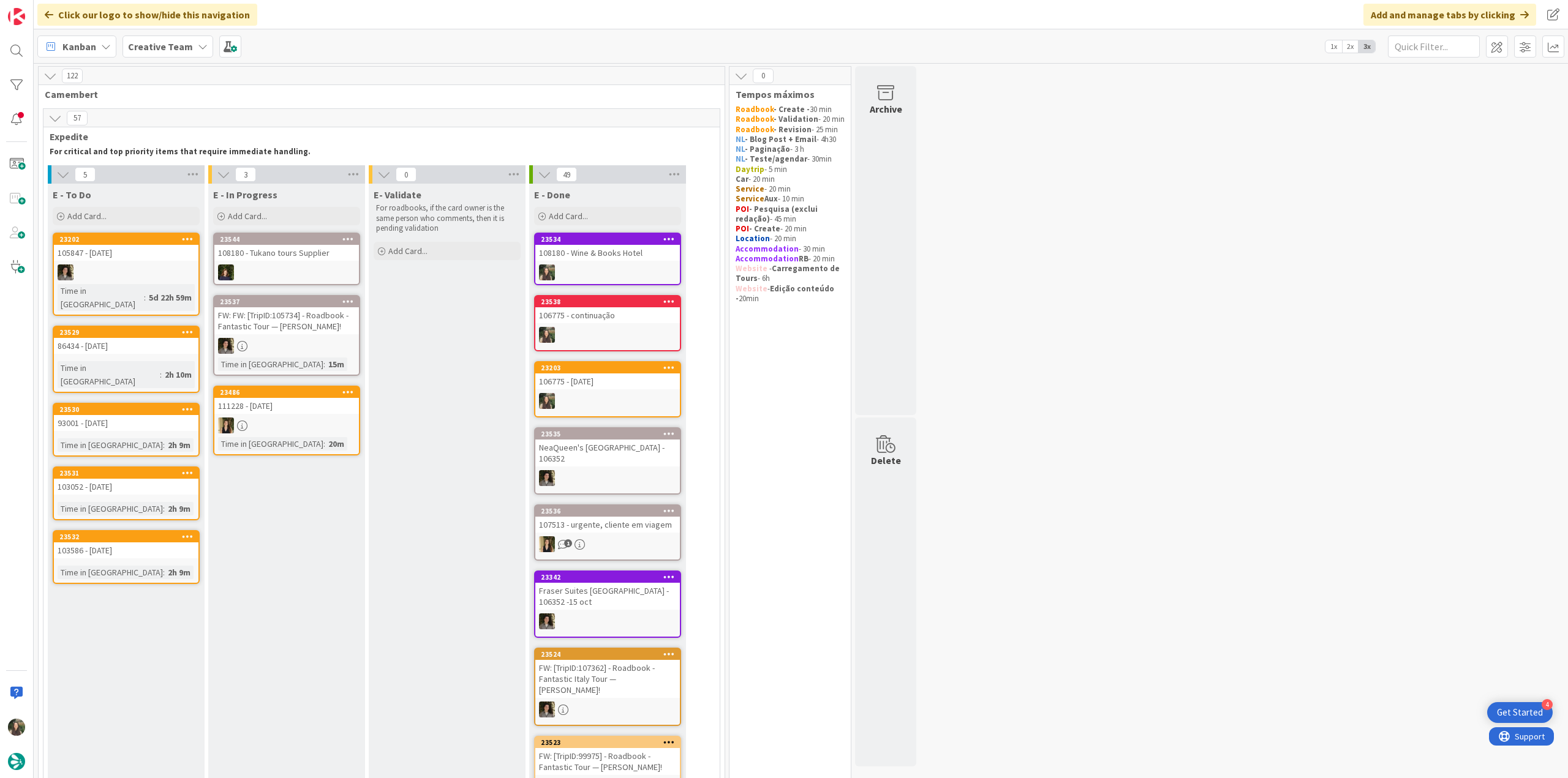
click at [615, 252] on div "108180 - Wine & Books Hotel" at bounding box center [608, 252] width 144 height 16
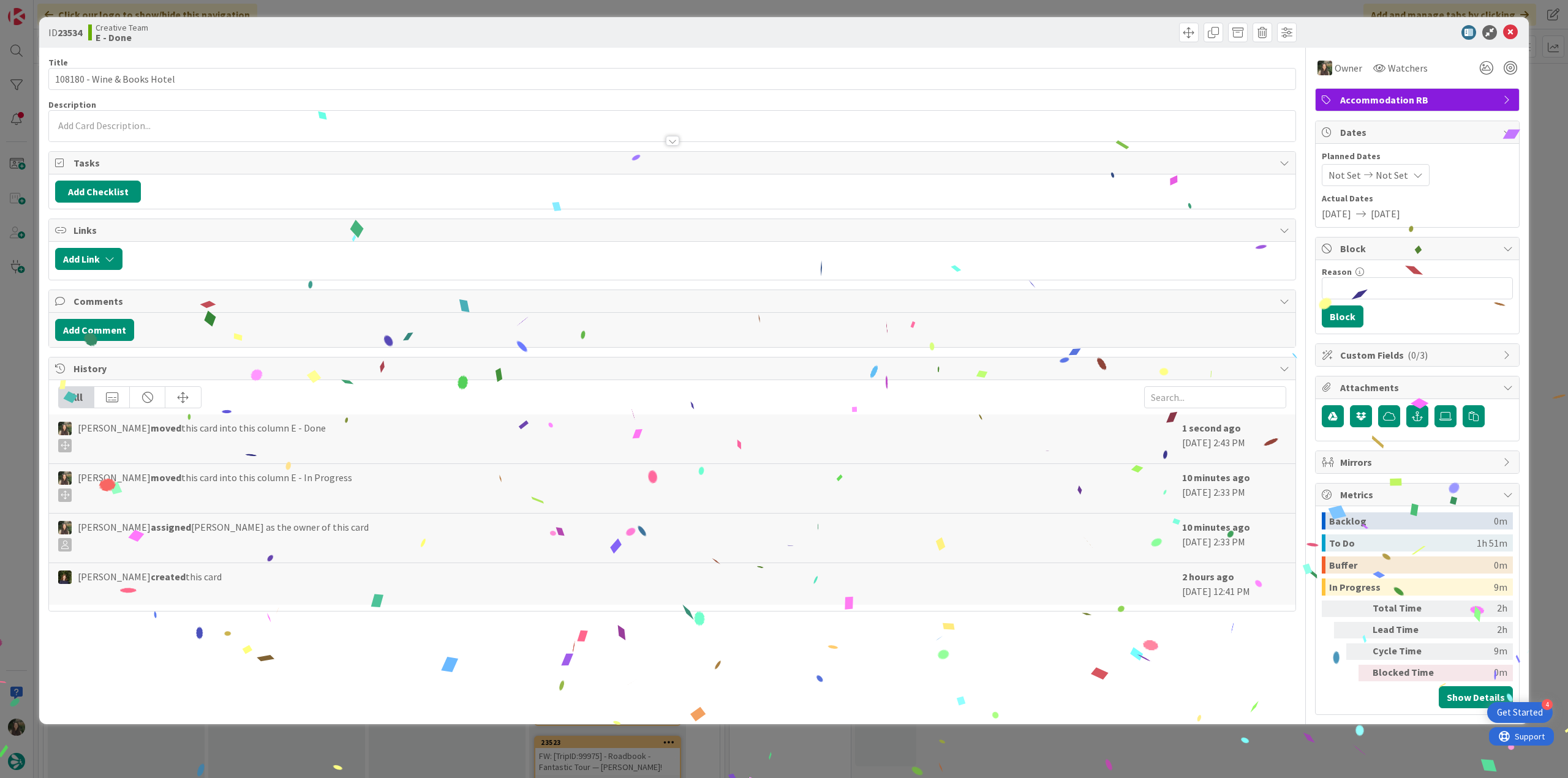
click at [1156, 747] on div "ID 23534 Creative Team E - Done Title 28 / 128 108180 - Wine & Books Hotel Desc…" at bounding box center [784, 389] width 1568 height 778
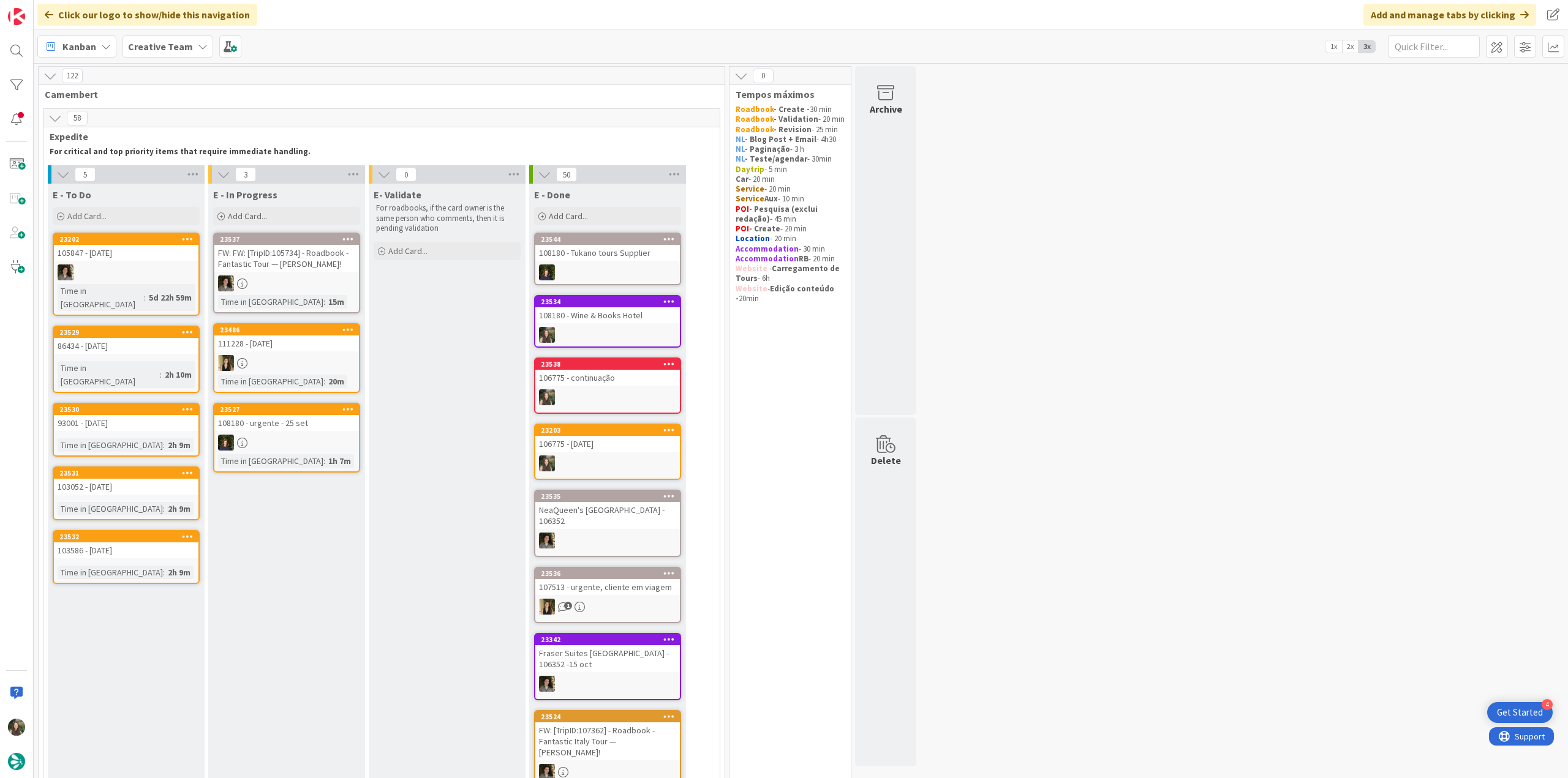
click at [159, 342] on link "23529 86434 - [DATE] Time in [GEOGRAPHIC_DATA] : 2h 10m" at bounding box center [126, 358] width 147 height 67
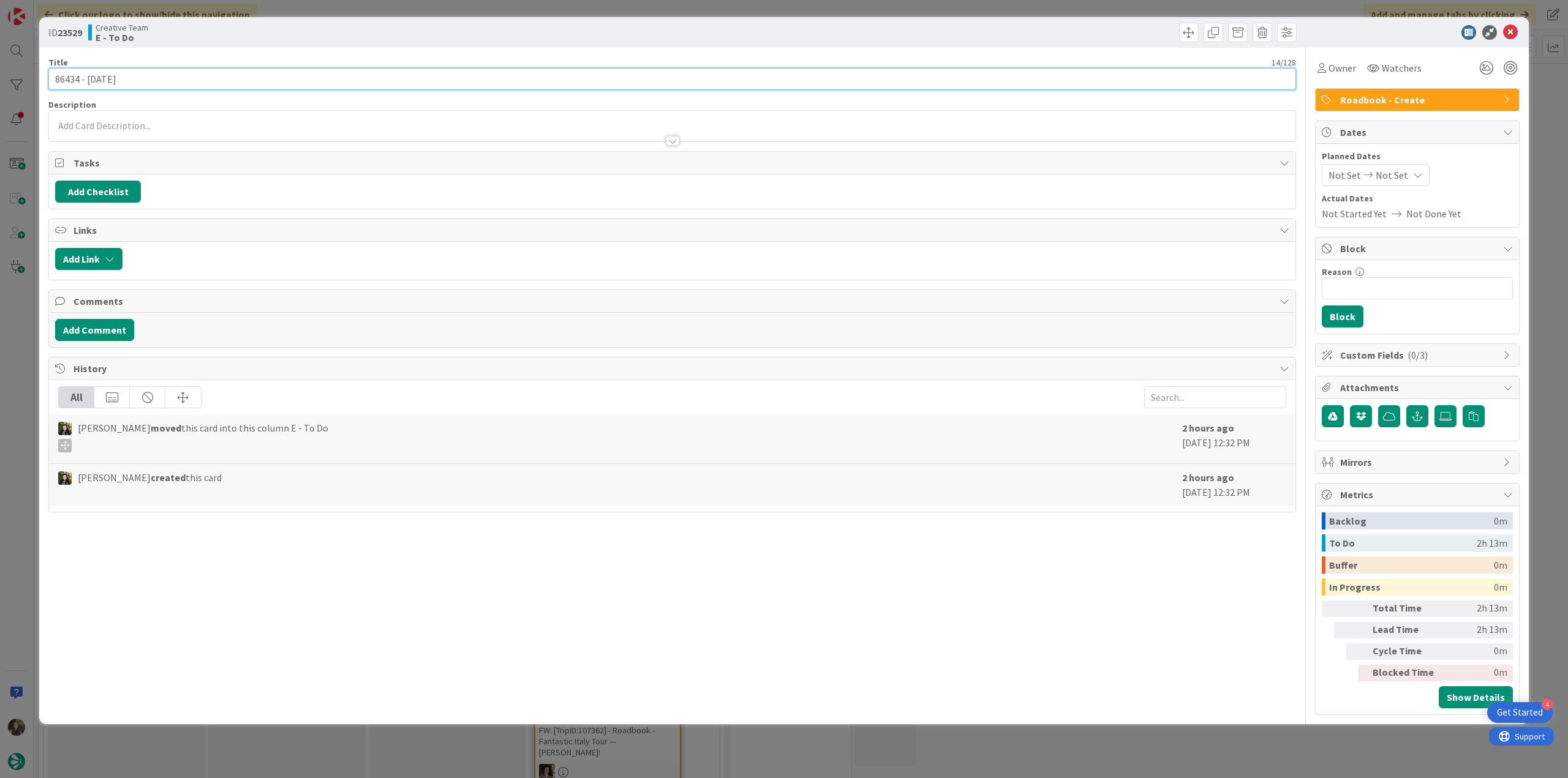
click at [69, 80] on input "86434 - [DATE]" at bounding box center [672, 79] width 1248 height 22
drag, startPoint x: 0, startPoint y: 335, endPoint x: 8, endPoint y: 385, distance: 50.6
click at [8, 385] on div "ID 23529 Creative Team E - To Do Title 14 / 128 86434 - [DATE] Description [PER…" at bounding box center [784, 389] width 1568 height 778
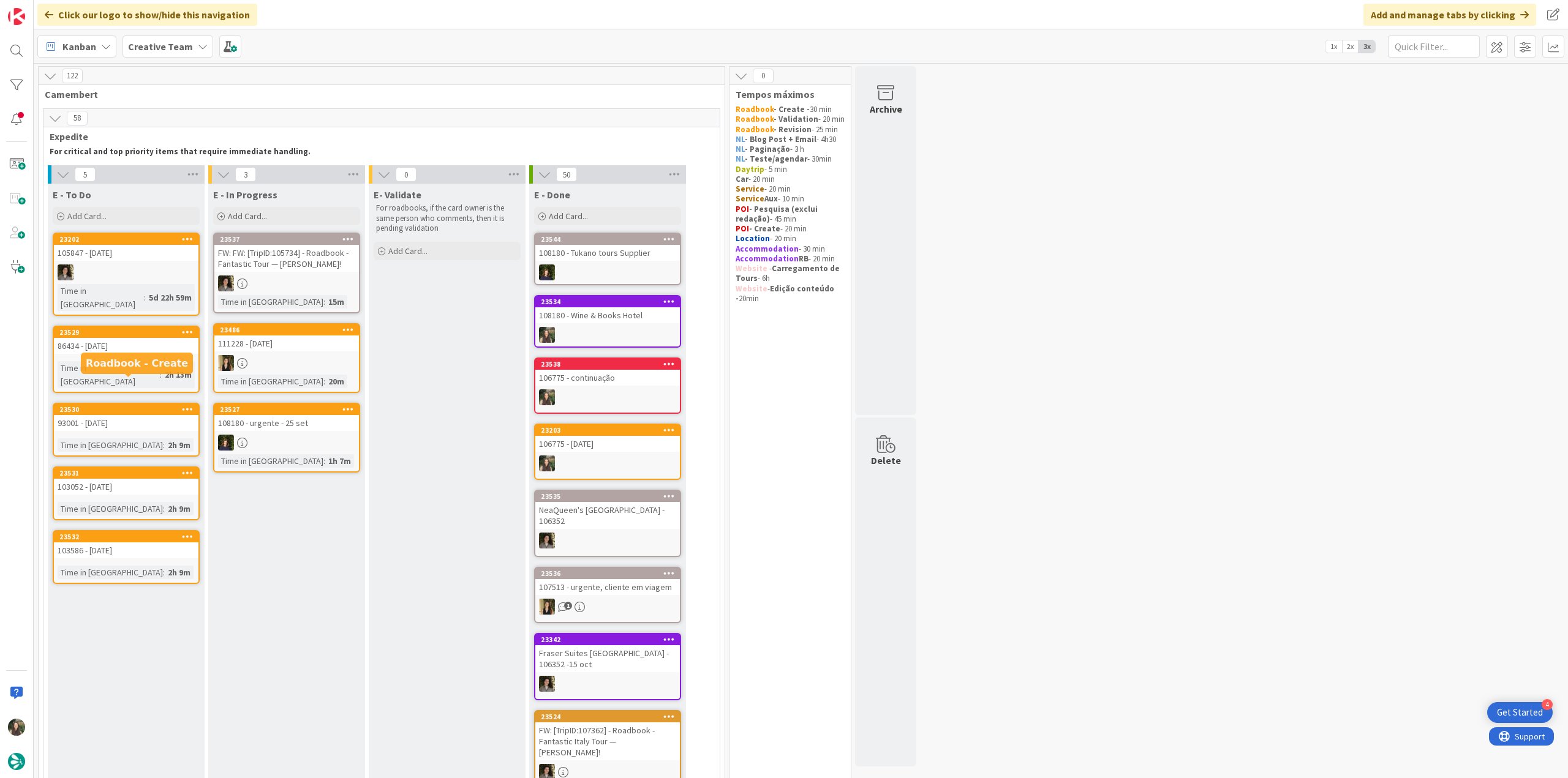
click at [154, 415] on div "93001 - [DATE]" at bounding box center [126, 423] width 144 height 16
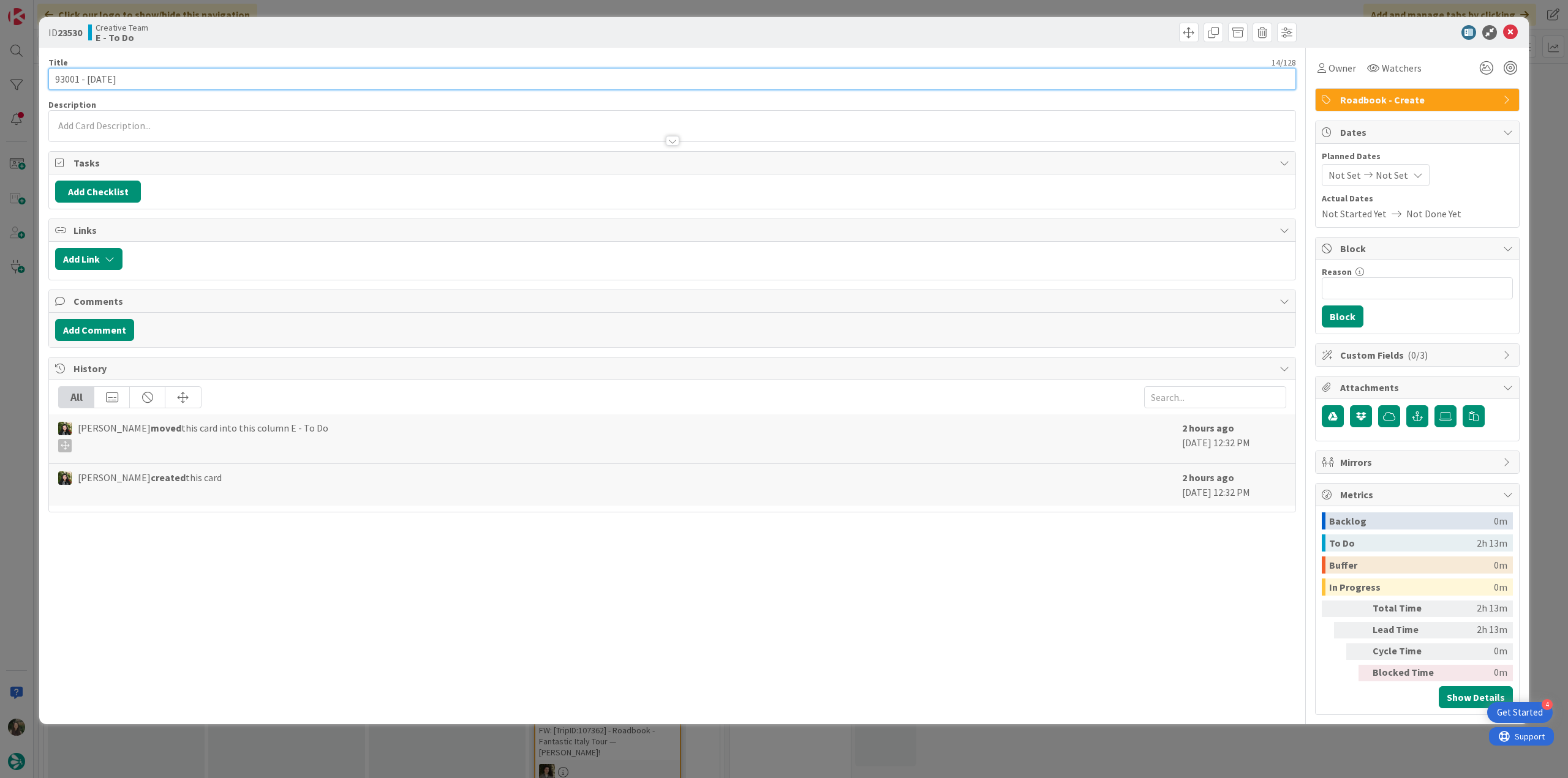
click at [72, 76] on input "93001 - [DATE]" at bounding box center [672, 79] width 1248 height 22
click at [1349, 76] on div "Owner" at bounding box center [1337, 68] width 43 height 22
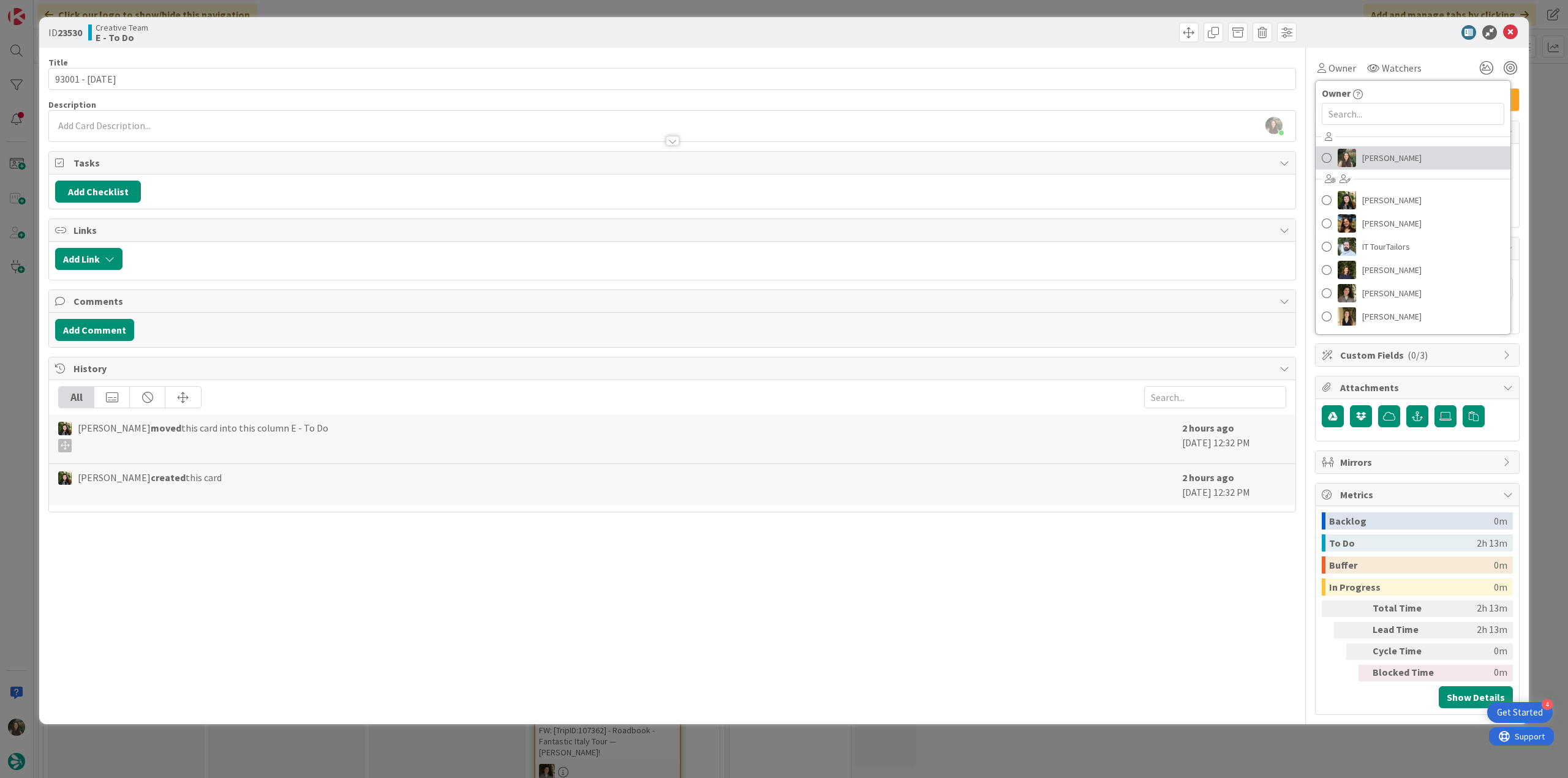
drag, startPoint x: 1412, startPoint y: 156, endPoint x: 1473, endPoint y: 142, distance: 62.6
click at [1412, 156] on span "[PERSON_NAME]" at bounding box center [1392, 158] width 59 height 19
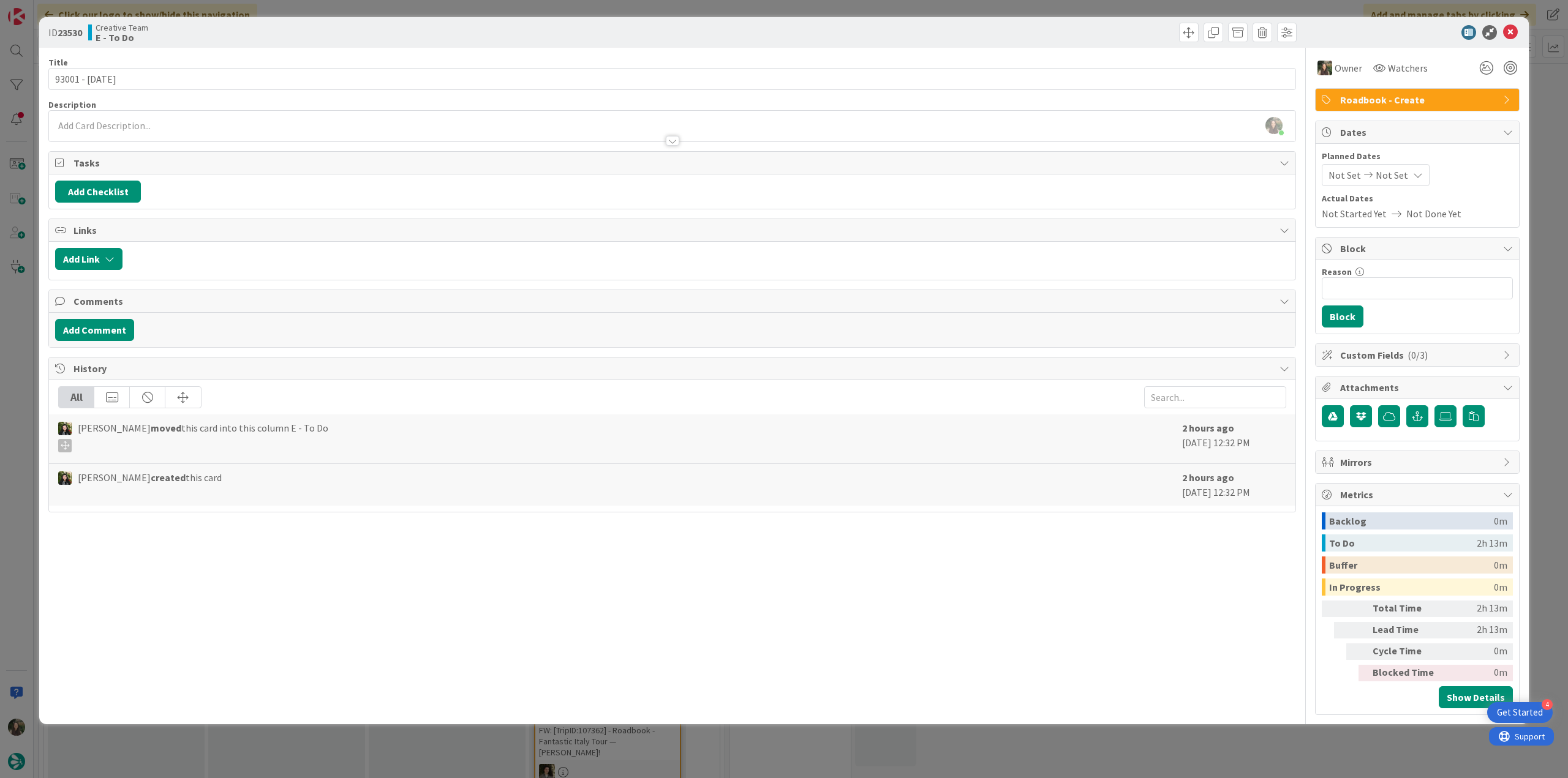
click at [1534, 115] on div "ID 23530 Creative Team E - To Do Title 14 / 128 93001 - [DATE] Description [PER…" at bounding box center [784, 389] width 1568 height 778
